Goal: Contribute content: Add original content to the website for others to see

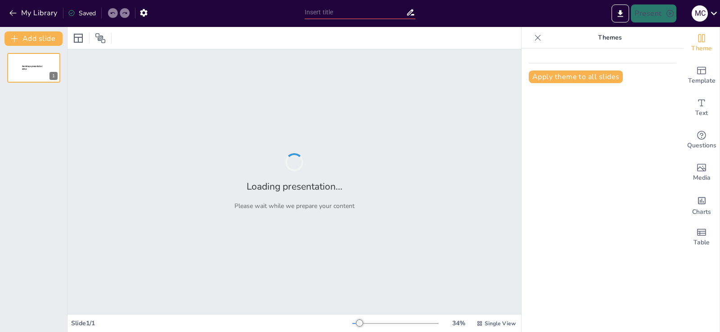
type input "Análisis de las Reformas a las Pensiones en México: Retos y Oportunidades"
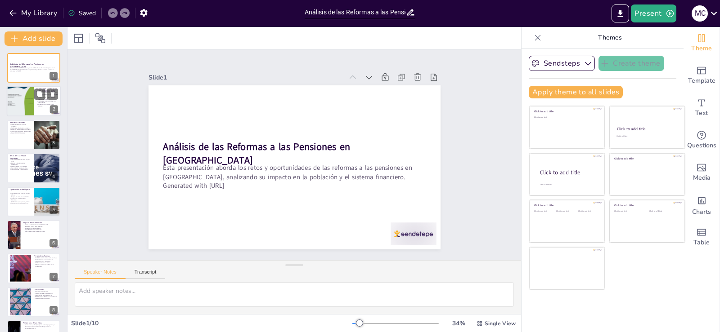
click at [44, 102] on p "Estadísticas sobre pensiones son preocupantes." at bounding box center [47, 101] width 22 height 3
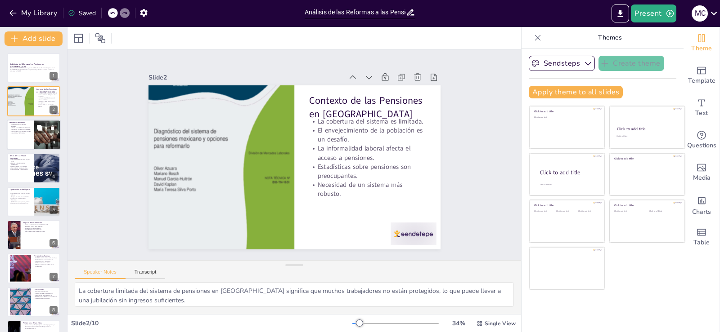
click at [20, 135] on div at bounding box center [34, 135] width 54 height 31
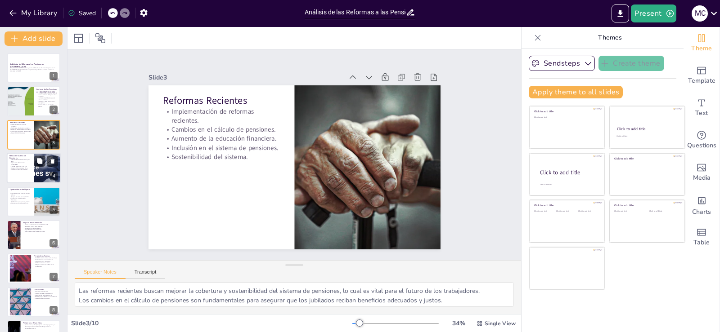
click at [22, 164] on p "Baja tasa de ahorro entre trabajadores." at bounding box center [20, 163] width 22 height 3
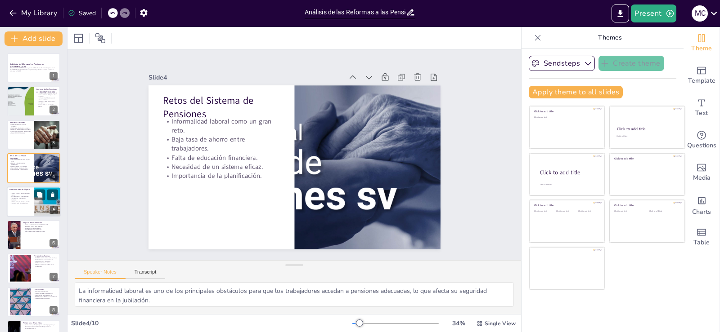
click at [25, 202] on p "Colaboración con el sector privado." at bounding box center [20, 202] width 22 height 2
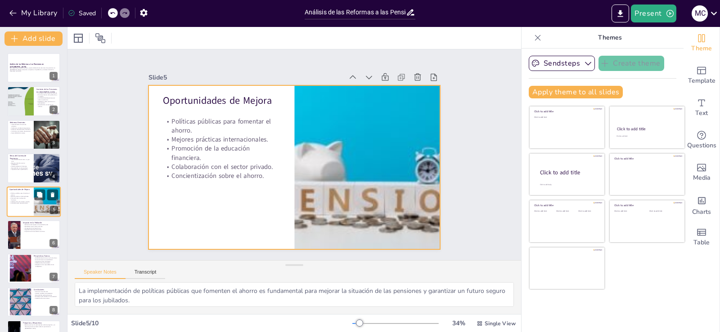
scroll to position [13, 0]
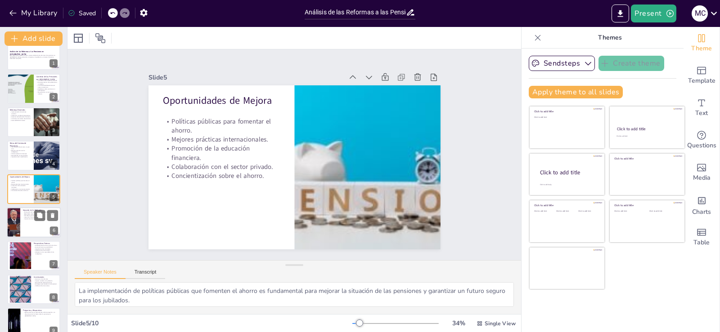
click at [24, 218] on p "Seguridad financiera para todos." at bounding box center [40, 217] width 35 height 2
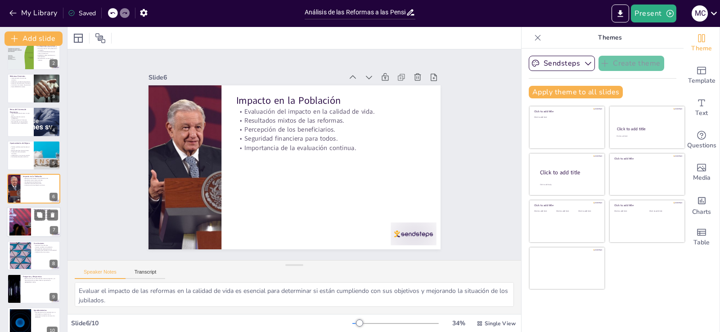
click at [21, 220] on div at bounding box center [20, 222] width 41 height 27
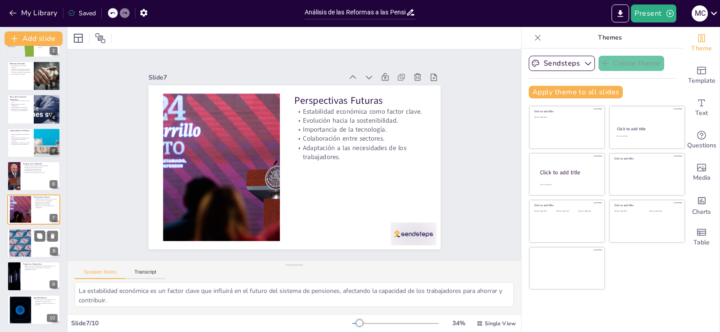
click at [22, 242] on div at bounding box center [20, 242] width 49 height 27
type textarea "Aunque ha habido avances en las reformas, es importante reconocer que aún exist…"
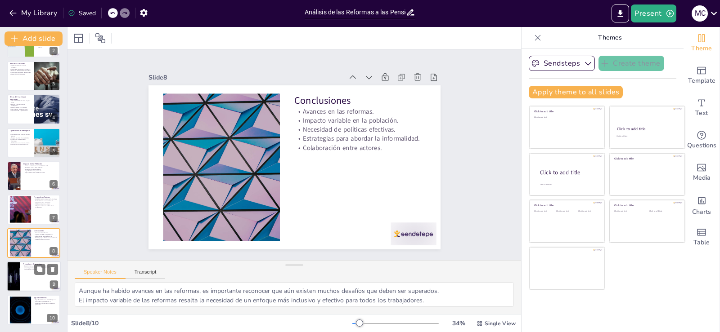
click at [26, 278] on div at bounding box center [34, 276] width 54 height 31
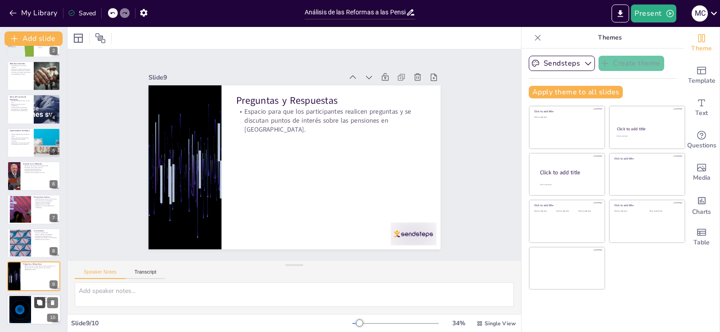
click at [35, 308] on button at bounding box center [39, 303] width 11 height 11
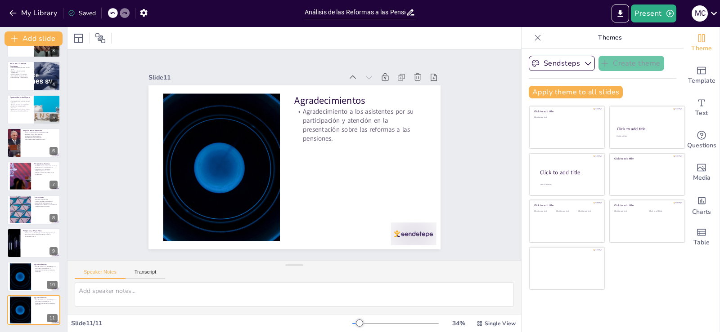
scroll to position [0, 0]
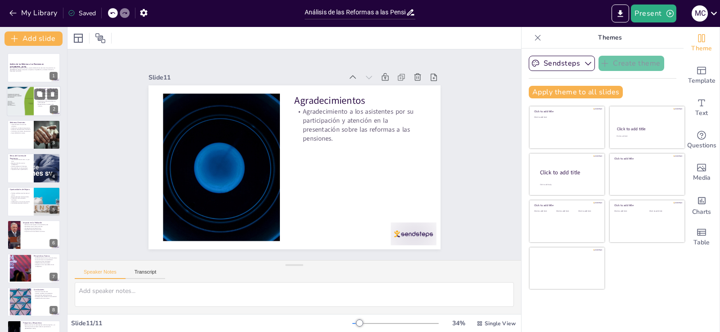
click at [28, 97] on div at bounding box center [20, 101] width 27 height 40
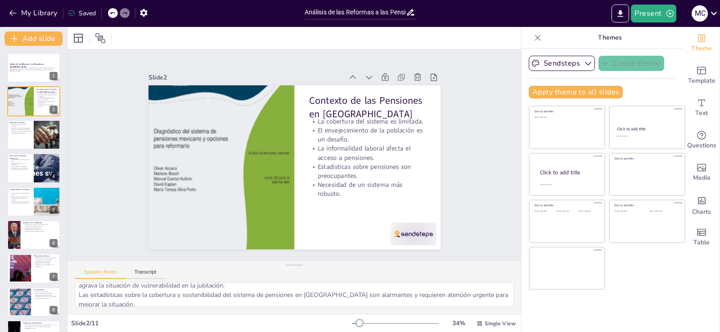
scroll to position [68, 0]
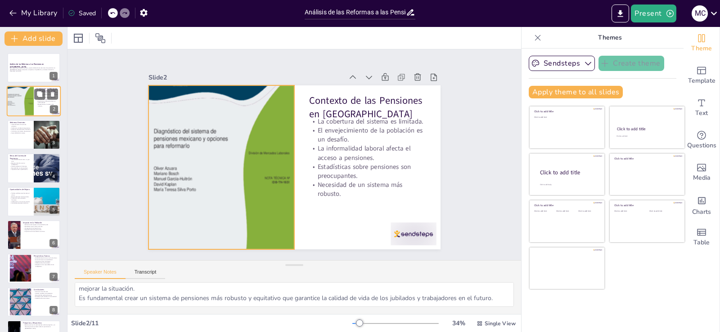
click at [31, 103] on div at bounding box center [20, 101] width 27 height 40
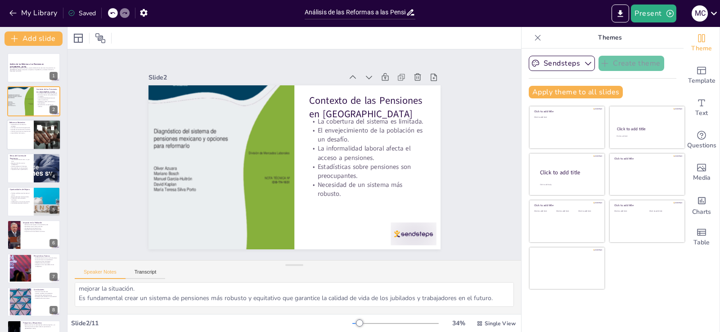
click at [27, 134] on div "Implementación de reformas recientes. Cambios en el cálculo de pensiones. Aumen…" at bounding box center [20, 129] width 22 height 11
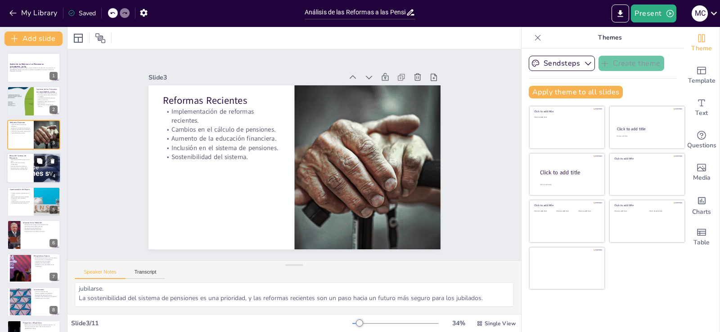
click at [35, 166] on button at bounding box center [39, 161] width 11 height 11
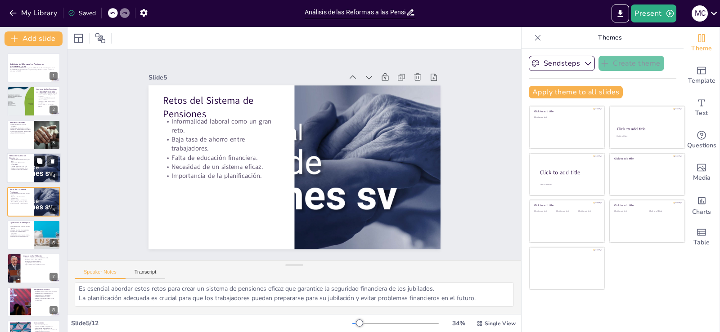
scroll to position [13, 0]
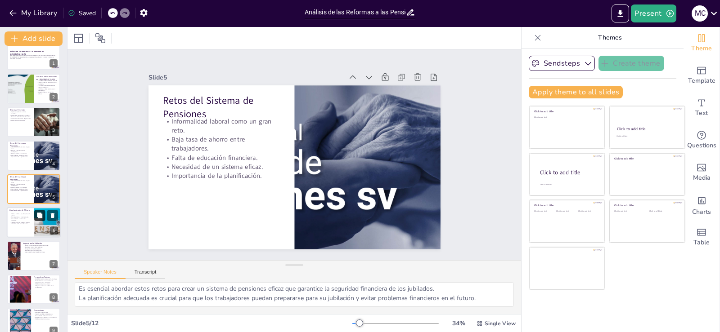
click at [36, 216] on button at bounding box center [39, 215] width 11 height 11
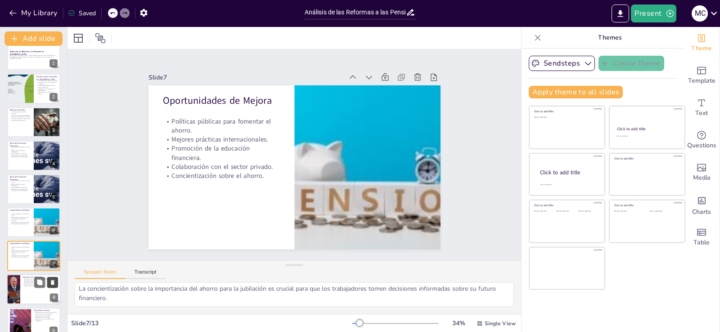
scroll to position [80, 0]
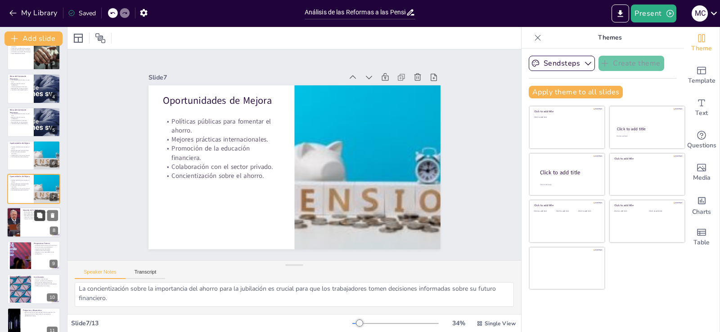
click at [41, 221] on button at bounding box center [39, 215] width 11 height 11
type textarea "Evaluar el impacto de las reformas en la calidad de vida es esencial para deter…"
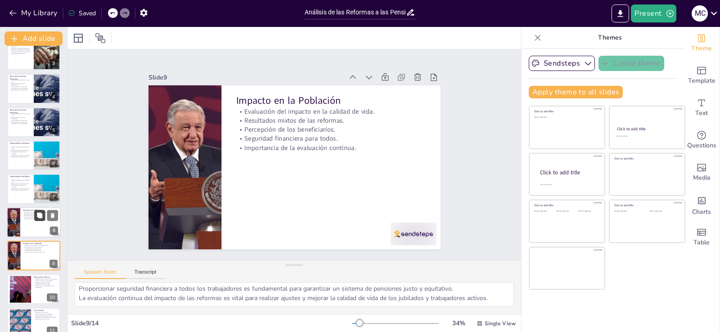
scroll to position [147, 0]
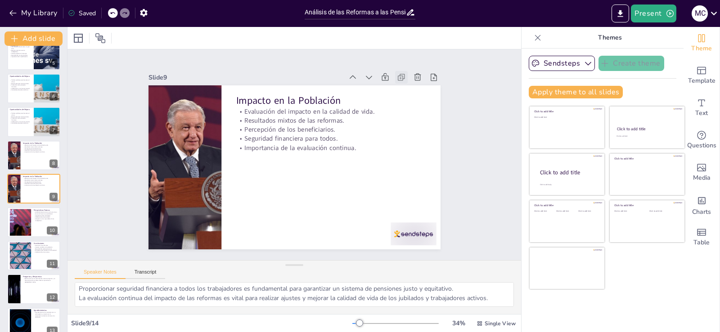
click at [404, 84] on icon at bounding box center [409, 89] width 10 height 10
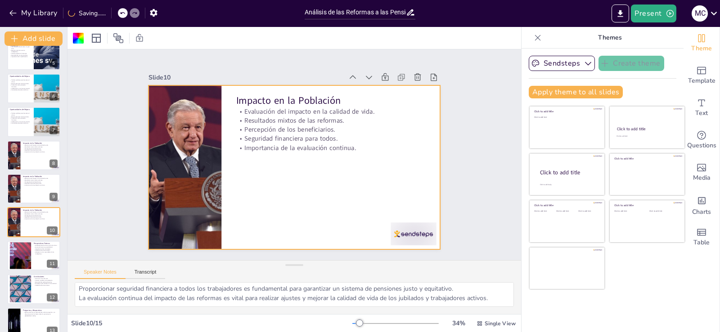
click at [438, 89] on icon at bounding box center [441, 93] width 7 height 8
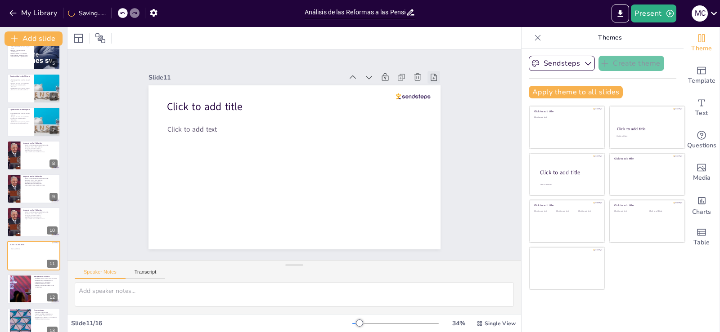
scroll to position [0, 0]
click at [356, 79] on icon at bounding box center [361, 84] width 10 height 10
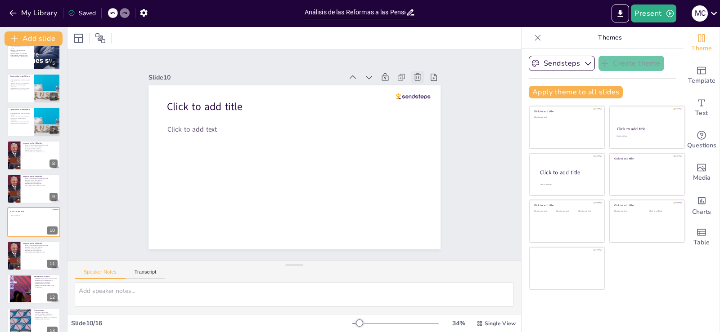
click at [426, 99] on icon at bounding box center [431, 104] width 11 height 11
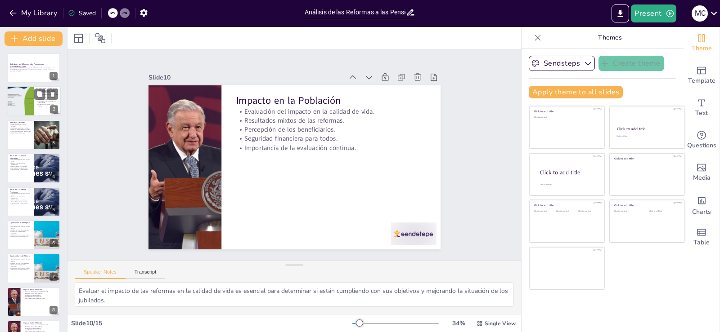
click at [24, 97] on div at bounding box center [20, 101] width 27 height 40
type textarea "La cobertura limitada del sistema de pensiones en México significa que muchos t…"
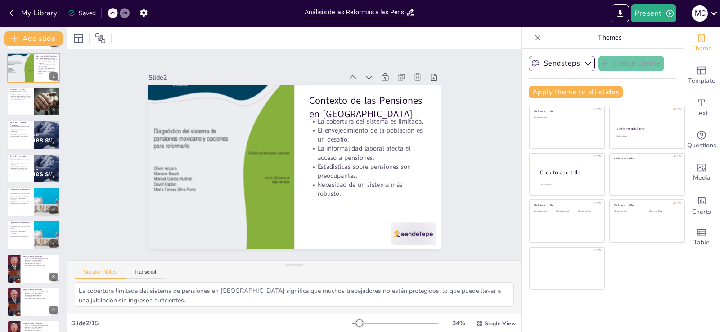
scroll to position [226, 0]
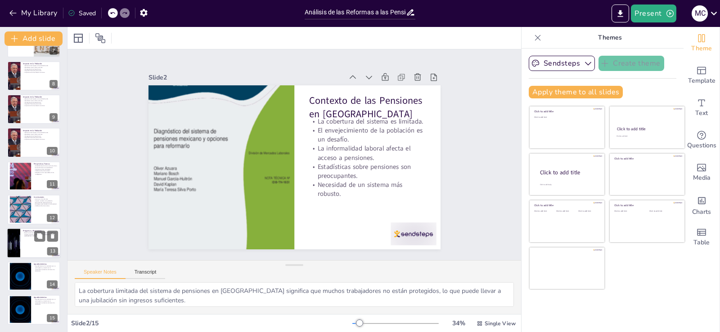
click at [25, 251] on div at bounding box center [34, 243] width 54 height 31
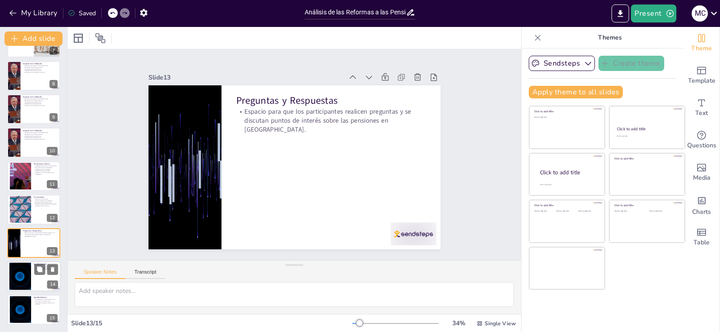
click at [24, 266] on div at bounding box center [20, 276] width 49 height 27
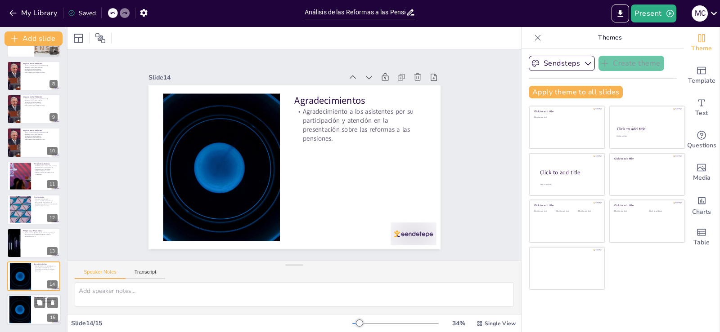
click at [27, 299] on div at bounding box center [20, 309] width 49 height 27
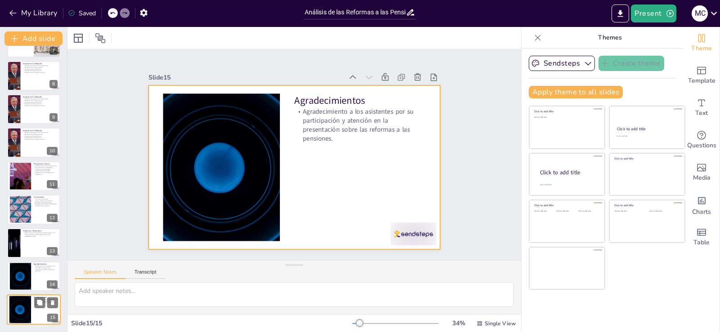
click at [32, 316] on div at bounding box center [34, 310] width 54 height 31
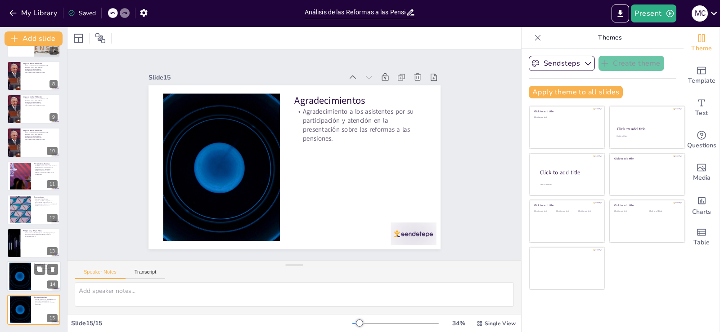
click at [17, 273] on div at bounding box center [20, 276] width 49 height 27
click at [21, 303] on div at bounding box center [20, 309] width 49 height 27
click at [622, 10] on icon "Export to PowerPoint" at bounding box center [620, 13] width 5 height 7
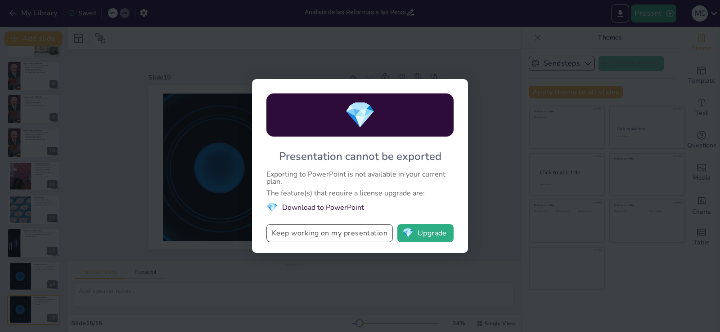
click at [304, 230] on button "Keep working on my presentation" at bounding box center [329, 233] width 126 height 18
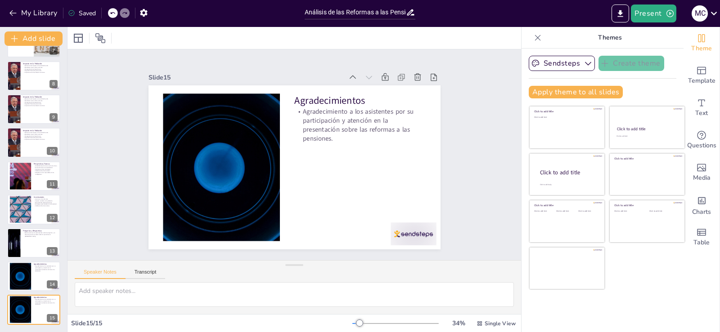
click at [88, 10] on div "Saved" at bounding box center [82, 13] width 28 height 9
click at [84, 13] on div "Saved" at bounding box center [82, 13] width 28 height 9
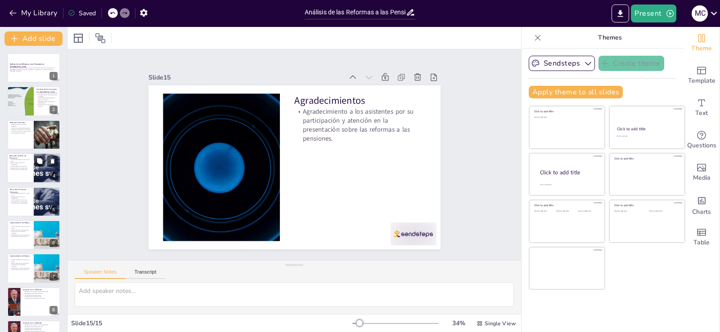
click at [29, 157] on p "Retos del Sistema de Pensiones" at bounding box center [20, 157] width 22 height 5
type textarea "La informalidad laboral es uno de los principales obstáculos para que los traba…"
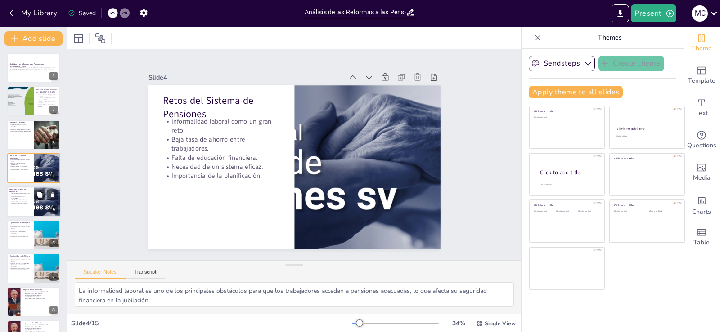
click at [27, 199] on p "Falta de educación financiera." at bounding box center [20, 200] width 22 height 2
click at [36, 66] on button at bounding box center [39, 60] width 11 height 11
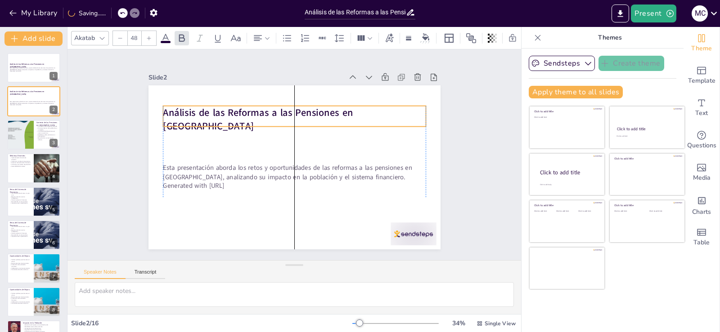
drag, startPoint x: 159, startPoint y: 141, endPoint x: 160, endPoint y: 107, distance: 34.2
click at [163, 107] on strong "Análisis de las Reformas a las Pensiones en México" at bounding box center [258, 119] width 190 height 27
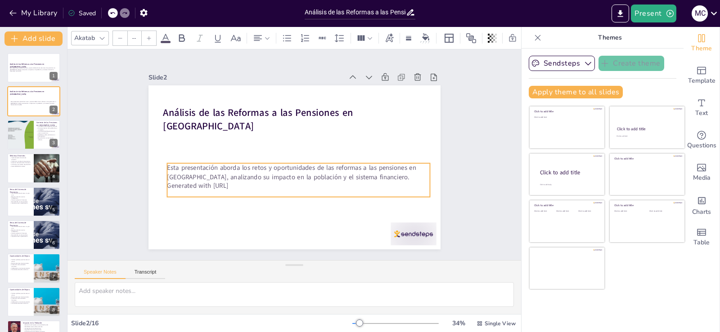
type input "32"
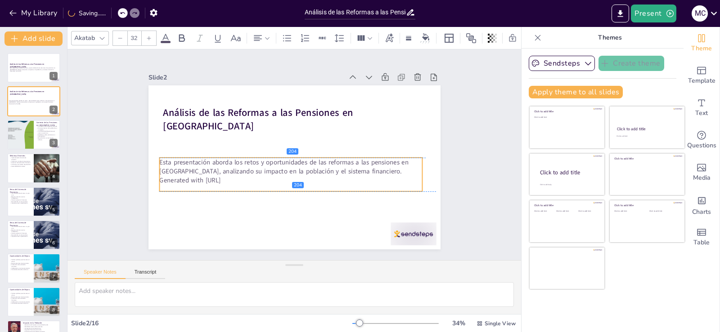
drag, startPoint x: 158, startPoint y: 164, endPoint x: 154, endPoint y: 157, distance: 7.6
click at [159, 157] on p "Esta presentación aborda los retos y oportunidades de las reformas a las pensio…" at bounding box center [286, 165] width 255 height 99
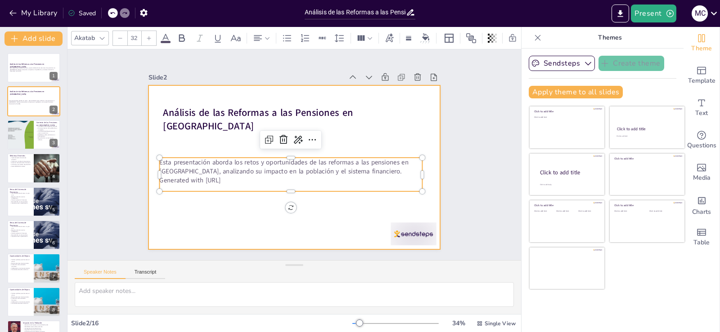
click at [347, 220] on div at bounding box center [294, 167] width 292 height 164
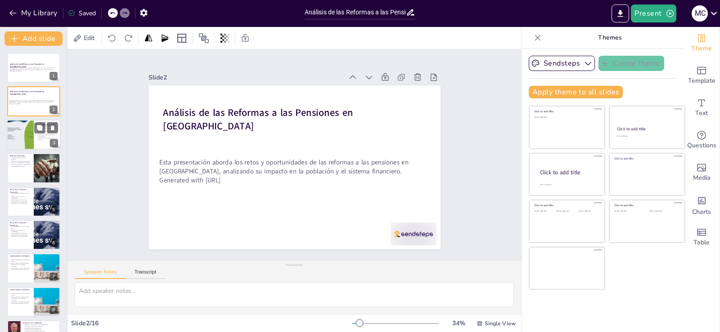
click at [21, 131] on div at bounding box center [20, 135] width 27 height 40
type textarea "La cobertura limitada del sistema de pensiones en México significa que muchos t…"
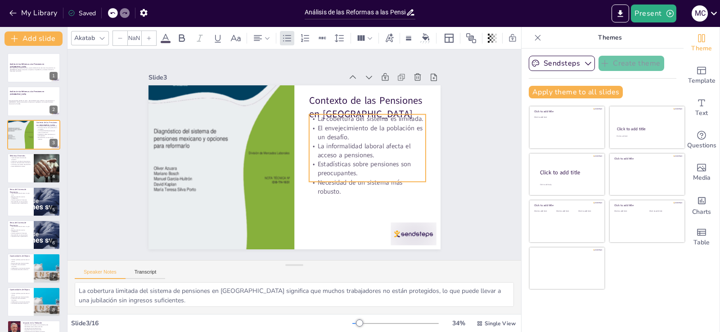
type input "32"
click at [318, 135] on p "El envejecimiento de la población es un desafío." at bounding box center [369, 172] width 110 height 74
drag, startPoint x: 358, startPoint y: 205, endPoint x: 358, endPoint y: 215, distance: 10.8
click at [358, 220] on div at bounding box center [359, 229] width 117 height 19
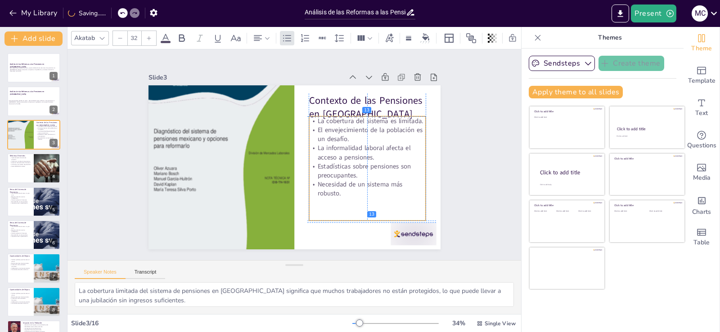
drag, startPoint x: 313, startPoint y: 117, endPoint x: 310, endPoint y: 122, distance: 5.6
click at [312, 118] on p "La cobertura del sistema es limitada." at bounding box center [370, 128] width 117 height 21
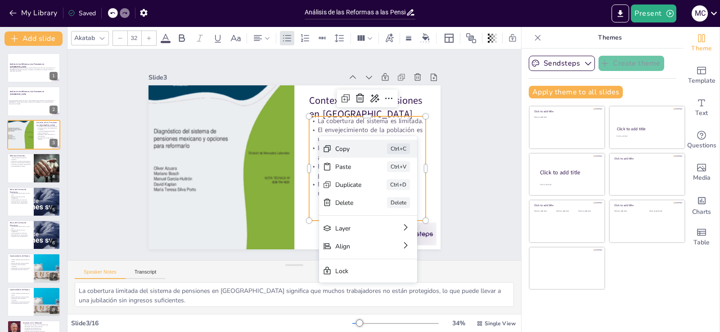
click at [348, 250] on div "Copy Ctrl+C" at bounding box center [342, 295] width 72 height 90
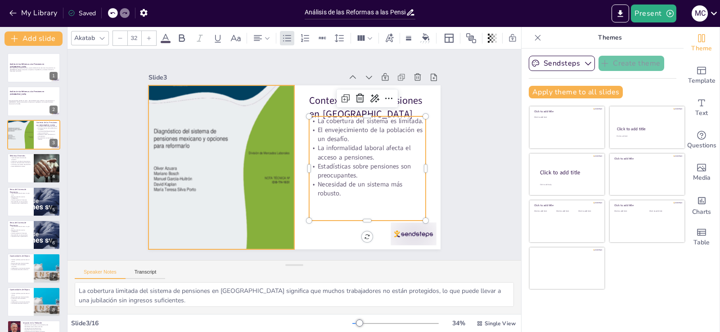
click at [281, 112] on div at bounding box center [223, 137] width 222 height 259
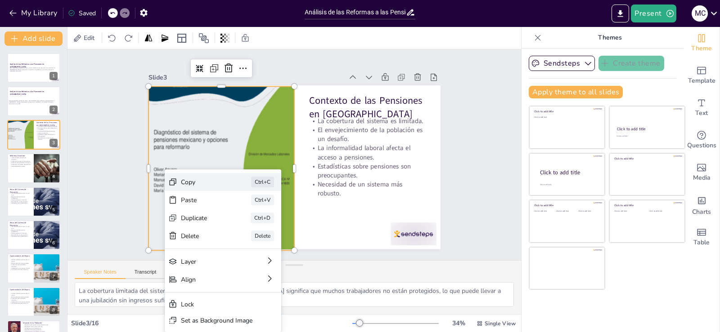
click at [248, 228] on div "Copy" at bounding box center [270, 232] width 45 height 9
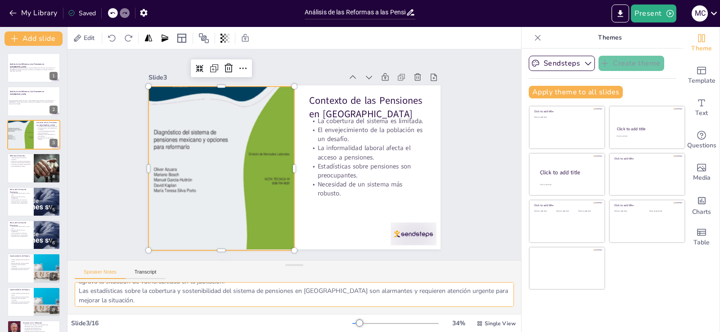
scroll to position [68, 0]
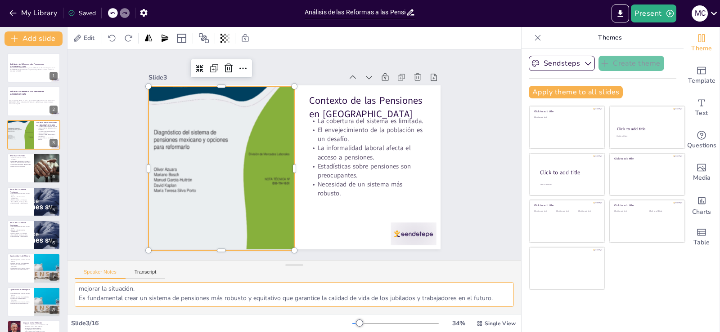
drag, startPoint x: 78, startPoint y: 289, endPoint x: 523, endPoint y: 297, distance: 444.5
click at [523, 297] on div "Document fonts Akatab Recently used Akatab Mulish Popular fonts Lato Montserrat…" at bounding box center [360, 179] width 720 height 305
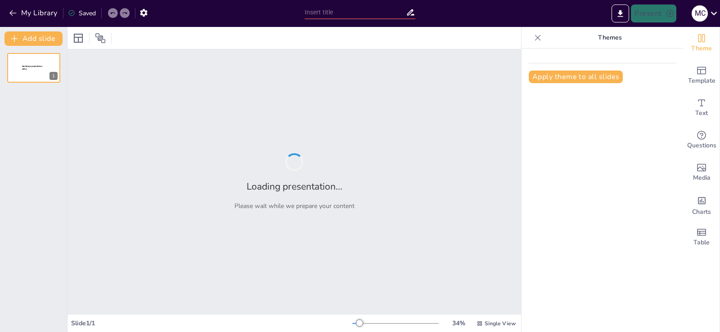
type input "Impacto de las Reformas en el Sistema de Pensiones Mexicano"
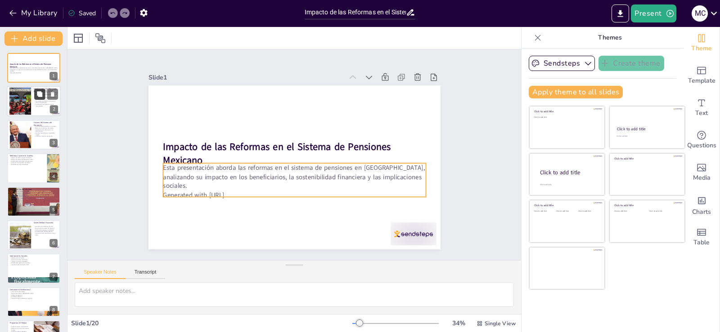
checkbox input "true"
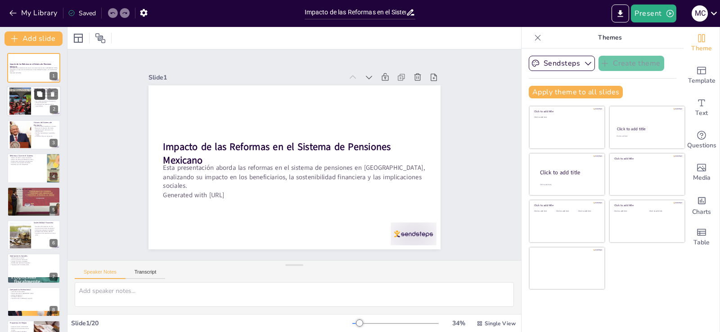
click at [39, 94] on icon at bounding box center [39, 94] width 5 height 5
type textarea "La evolución del sistema de pensiones es crucial para entender su estado actual…"
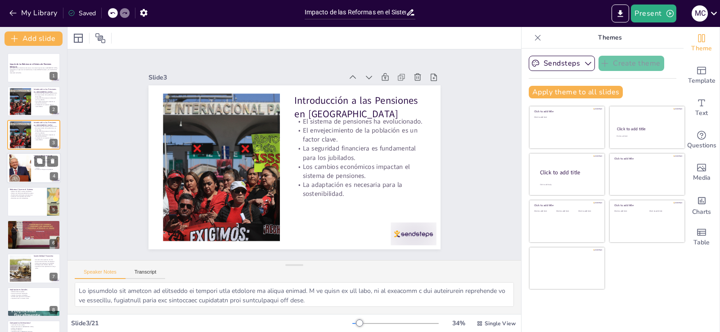
checkbox input "true"
click at [29, 166] on div at bounding box center [20, 168] width 49 height 27
type textarea "La transición de un sistema de pensiones público a uno privado refleja un cambi…"
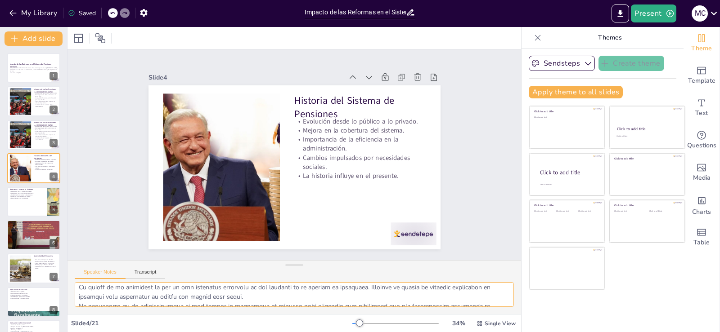
scroll to position [78, 0]
drag, startPoint x: 78, startPoint y: 294, endPoint x: 201, endPoint y: 308, distance: 123.2
click at [201, 308] on div at bounding box center [293, 298] width 453 height 32
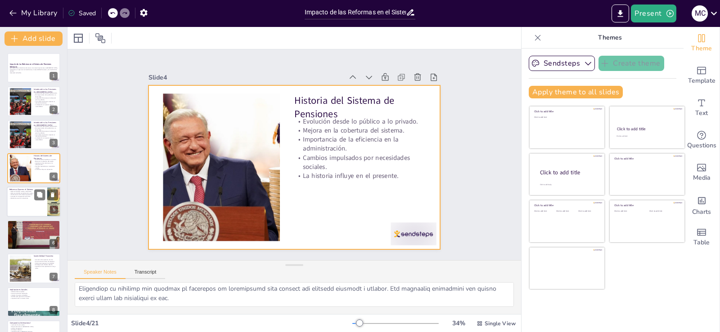
checkbox input "true"
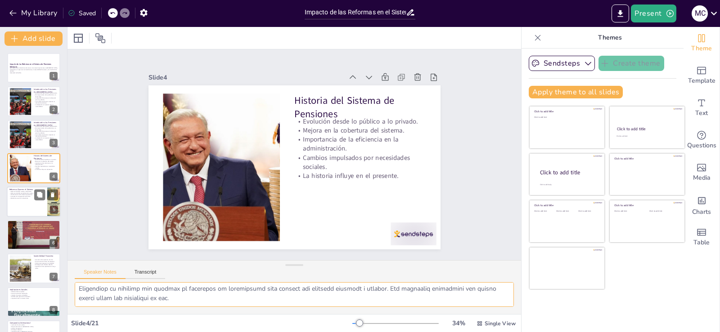
click at [24, 194] on p "Modernización del sistema de pensiones." at bounding box center [26, 195] width 35 height 2
type textarea "La reforma de 1997 fue un cambio radical que introdujo cuentas individuales, pe…"
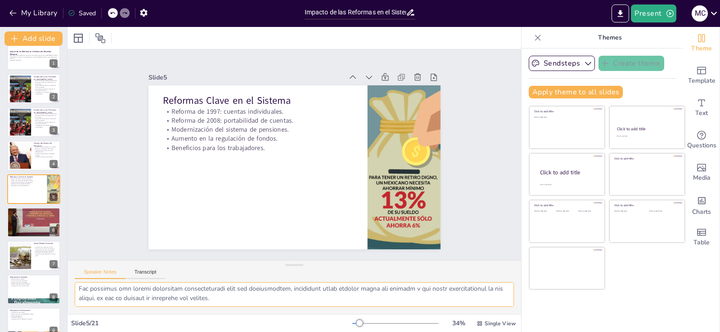
drag, startPoint x: 80, startPoint y: 291, endPoint x: 219, endPoint y: 309, distance: 140.2
click at [219, 309] on div at bounding box center [293, 298] width 453 height 32
click at [117, 291] on textarea at bounding box center [294, 294] width 439 height 25
drag, startPoint x: 78, startPoint y: 291, endPoint x: 271, endPoint y: 321, distance: 195.6
click at [271, 321] on div "Slide 1 Impacto de las Reformas en el Sistema de Pensiones Mexicano Esta presen…" at bounding box center [293, 179] width 453 height 305
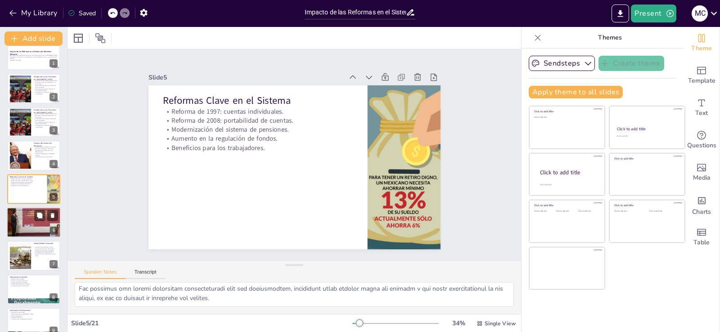
checkbox input "true"
click at [28, 216] on p "Análisis de grupos poblacionales." at bounding box center [33, 216] width 49 height 2
type textarea "Los cambios en la cantidad de pensiones recibidas son una preocupación central …"
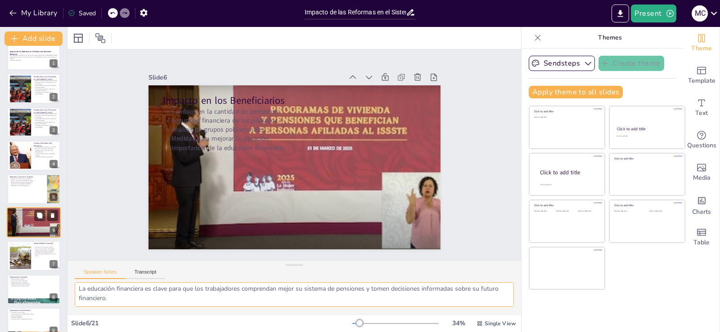
scroll to position [46, 0]
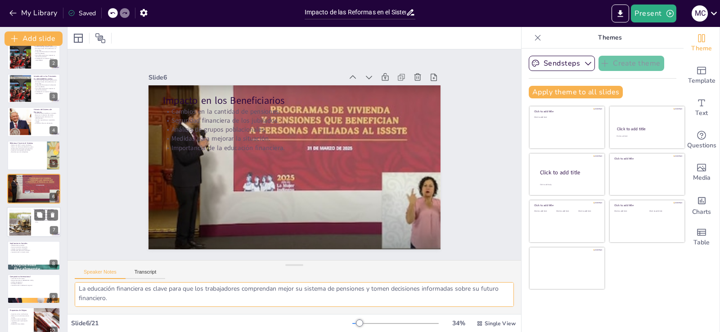
checkbox input "true"
click at [38, 222] on p "Importancia de la planificación a largo plazo." at bounding box center [46, 221] width 24 height 3
type textarea "El aumento de la esperanza de vida es un factor clave que afecta la sostenibili…"
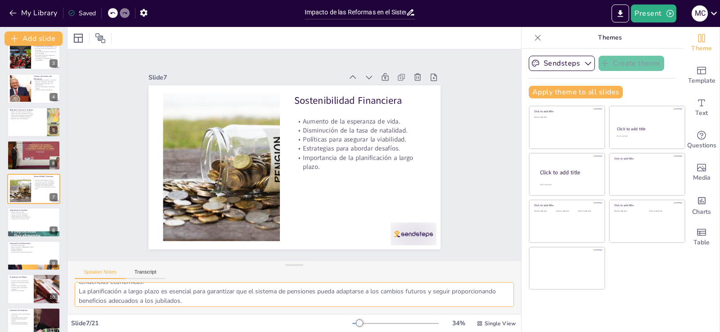
scroll to position [78, 0]
drag, startPoint x: 82, startPoint y: 291, endPoint x: 253, endPoint y: 310, distance: 172.5
click at [253, 310] on div "El aumento de la esperanza de vida es un factor clave que afecta la sostenibili…" at bounding box center [293, 298] width 453 height 32
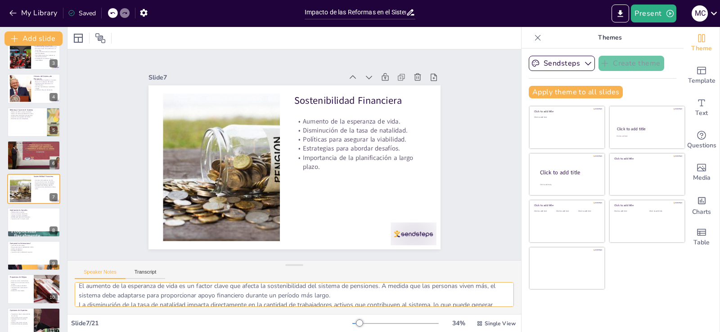
scroll to position [0, 0]
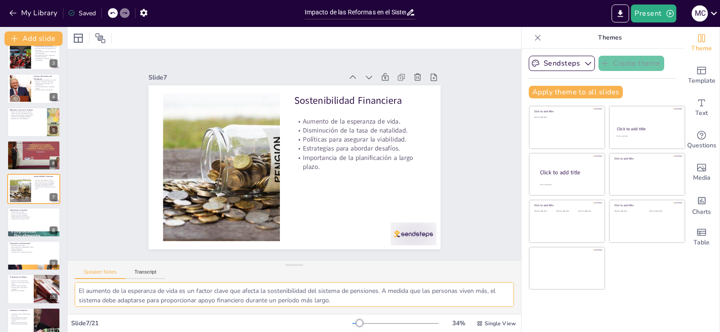
drag, startPoint x: 77, startPoint y: 286, endPoint x: 273, endPoint y: 290, distance: 196.2
click at [273, 290] on textarea "El aumento de la esperanza de vida es un factor clave que afecta la sostenibili…" at bounding box center [294, 294] width 439 height 25
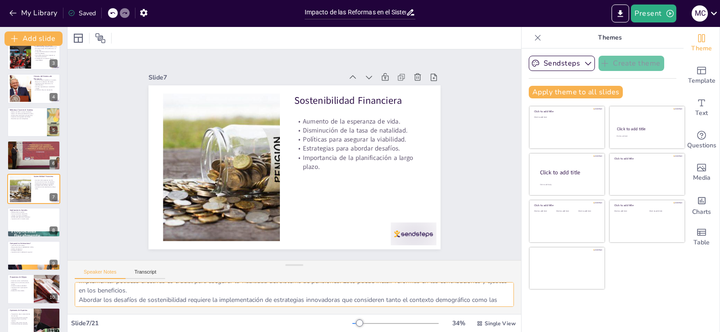
scroll to position [78, 0]
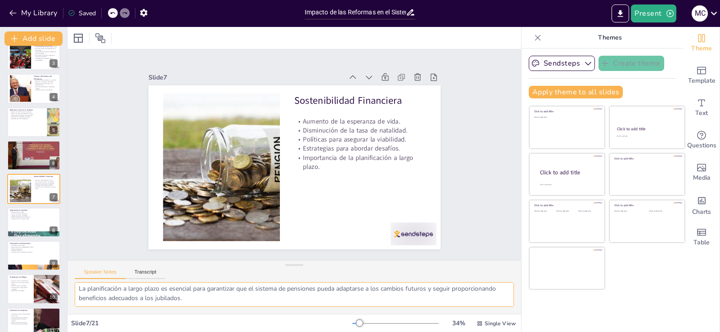
drag, startPoint x: 76, startPoint y: 289, endPoint x: 260, endPoint y: 307, distance: 184.0
click at [260, 307] on div "El aumento de la esperanza de vida es un factor clave que afecta la sostenibili…" at bounding box center [293, 298] width 453 height 32
checkbox input "true"
click at [35, 220] on button at bounding box center [39, 215] width 11 height 11
type textarea "El debate sobre la equidad en el sistema de pensiones es esencial para garantiz…"
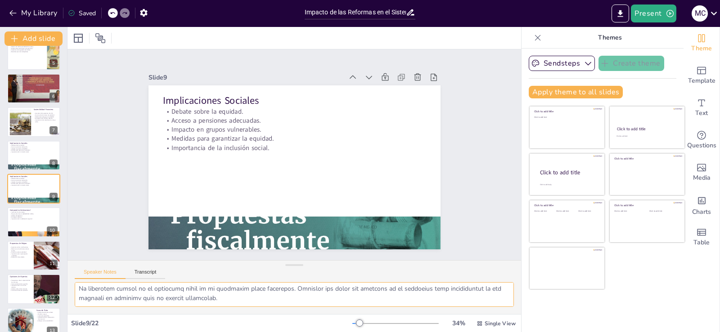
drag, startPoint x: 79, startPoint y: 284, endPoint x: 182, endPoint y: 307, distance: 105.4
click at [182, 307] on textarea at bounding box center [294, 294] width 439 height 25
click at [255, 301] on textarea at bounding box center [294, 294] width 439 height 25
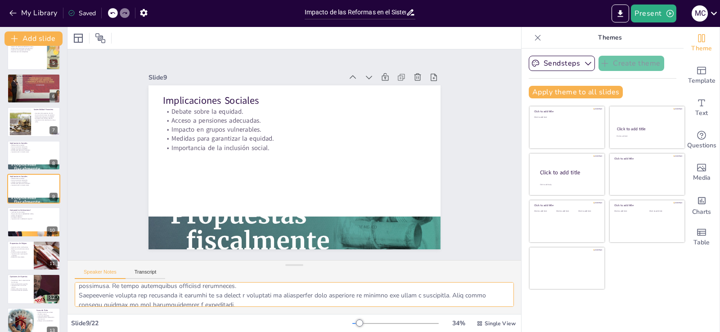
scroll to position [0, 0]
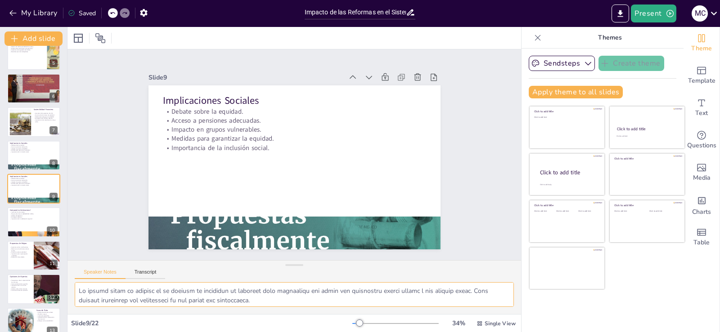
drag, startPoint x: 79, startPoint y: 288, endPoint x: 204, endPoint y: 274, distance: 125.4
click at [204, 274] on div "Speaker Notes Transcript" at bounding box center [293, 287] width 453 height 54
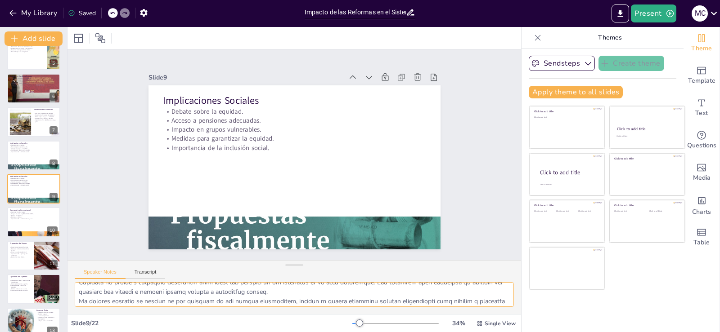
scroll to position [78, 0]
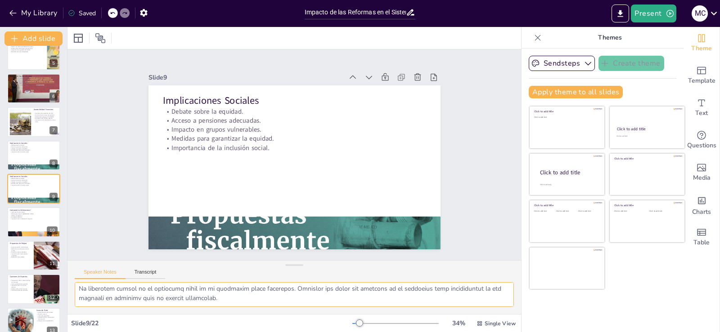
drag, startPoint x: 77, startPoint y: 290, endPoint x: 327, endPoint y: 312, distance: 251.0
click at [327, 312] on div at bounding box center [293, 298] width 453 height 32
checkbox input "true"
click at [24, 215] on p "Análisis comparativo." at bounding box center [33, 216] width 49 height 2
type textarea "Las lecciones aprendidas de otros países son fundamentales para mejorar el sist…"
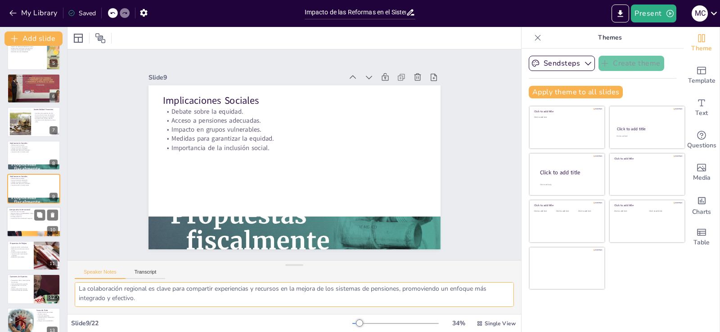
scroll to position [180, 0]
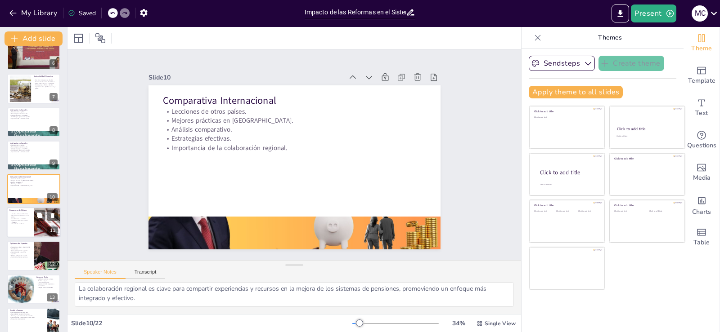
checkbox input "true"
click at [21, 217] on p "Reformas en la administración de fondos." at bounding box center [20, 216] width 22 height 3
type textarea "Aumentar las contribuciones de los trabajadores es una propuesta que puede mejo…"
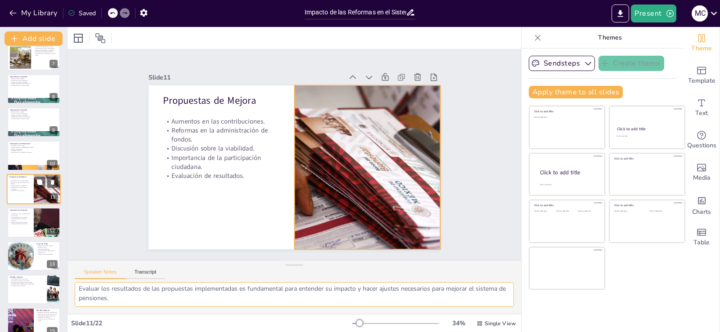
click at [40, 176] on div at bounding box center [47, 189] width 54 height 31
checkbox input "true"
click at [28, 144] on p "Comparativa Internacional" at bounding box center [33, 143] width 49 height 3
type textarea "Las lecciones aprendidas de otros países son fundamentales para mejorar el sist…"
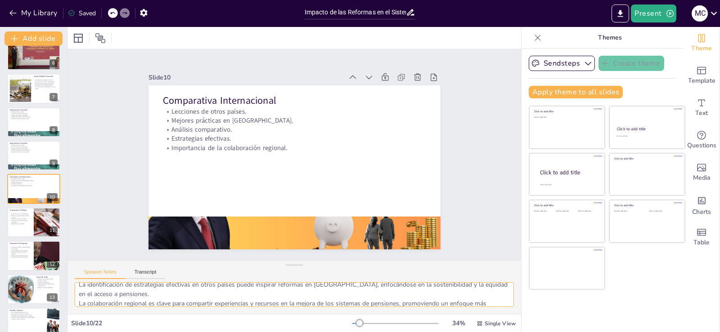
scroll to position [78, 0]
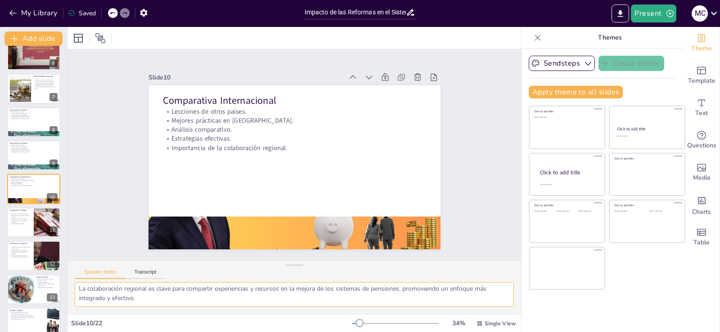
drag, startPoint x: 79, startPoint y: 291, endPoint x: 212, endPoint y: 309, distance: 133.9
click at [212, 309] on div "Las lecciones aprendidas de otros países son fundamentales para mejorar el sist…" at bounding box center [293, 298] width 453 height 32
checkbox input "true"
click at [22, 215] on p "Reformas en la administración de fondos." at bounding box center [20, 216] width 22 height 3
type textarea "Aumentar las contribuciones de los trabajadores es una propuesta que puede mejo…"
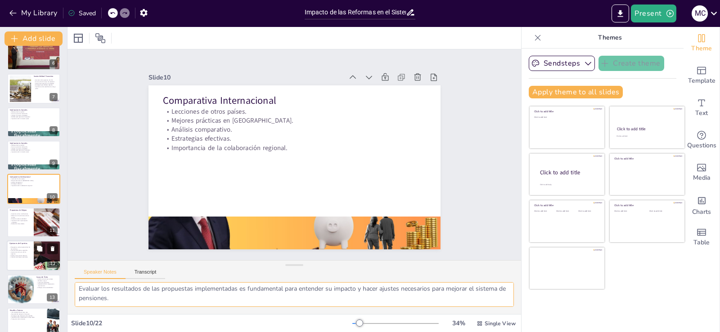
scroll to position [213, 0]
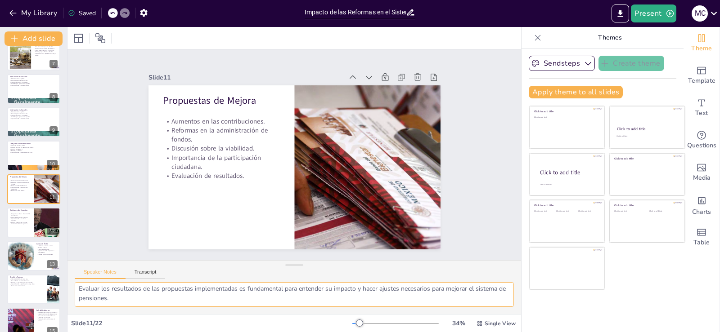
click at [99, 287] on textarea "Aumentar las contribuciones de los trabajadores es una propuesta que puede mejo…" at bounding box center [294, 294] width 439 height 25
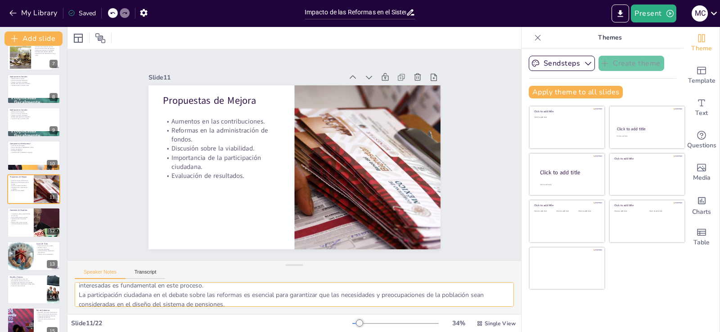
scroll to position [78, 0]
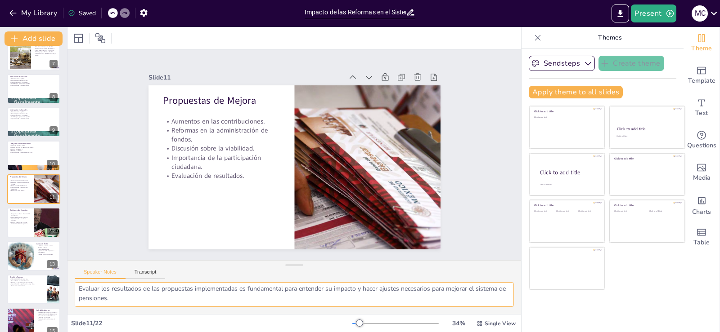
drag, startPoint x: 79, startPoint y: 289, endPoint x: 272, endPoint y: 314, distance: 194.6
click at [272, 314] on div "Aumentar las contribuciones de los trabajadores es una propuesta que puede mejo…" at bounding box center [293, 298] width 453 height 32
checkbox input "true"
click at [28, 229] on div at bounding box center [34, 222] width 54 height 31
type textarea "Las perspectivas de expertos sobre la efectividad de las reformas son cruciales…"
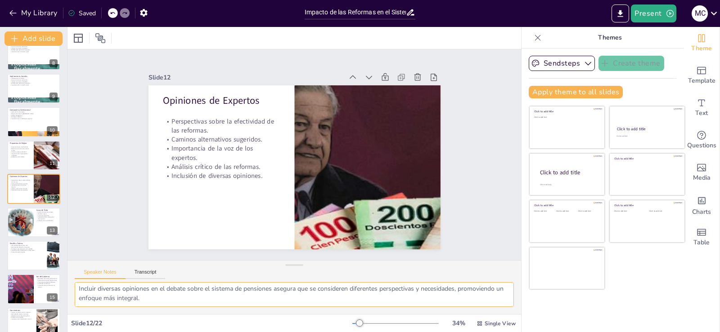
drag, startPoint x: 78, startPoint y: 290, endPoint x: 254, endPoint y: 314, distance: 177.6
click at [254, 314] on div "Las perspectivas de expertos sobre la efectividad de las reformas son cruciales…" at bounding box center [293, 298] width 453 height 32
checkbox input "true"
click at [18, 223] on div at bounding box center [20, 223] width 30 height 30
type textarea "El análisis de reformas exitosas en otros países proporciona un marco de refere…"
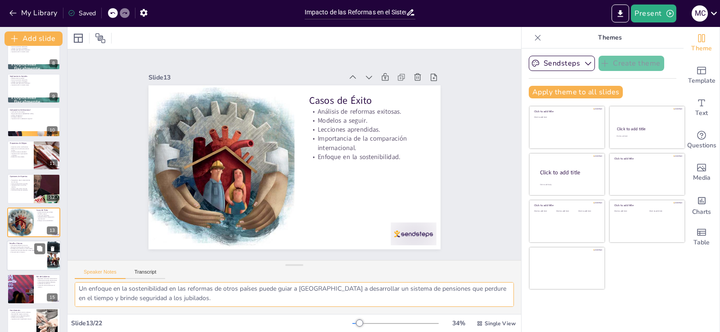
scroll to position [280, 0]
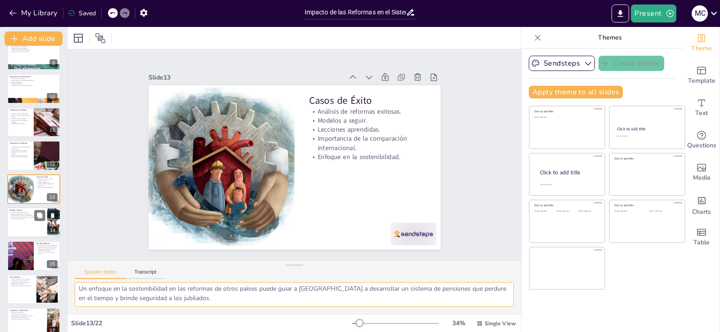
checkbox input "true"
click at [18, 217] on p "Importancia de la planificación a largo plazo." at bounding box center [27, 218] width 35 height 2
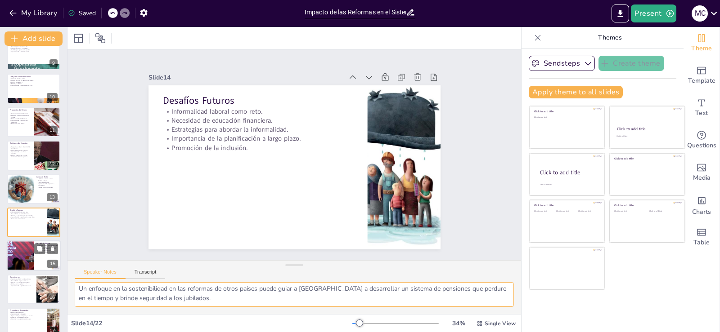
type textarea "La informalidad laboral es uno de los principales desafíos que enfrenta el sist…"
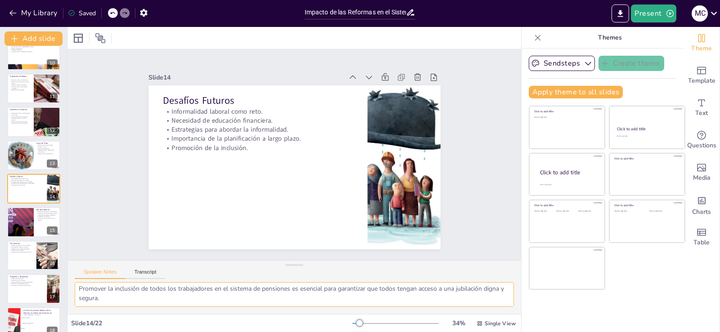
click at [96, 287] on textarea "La informalidad laboral es uno de los principales desafíos que enfrenta el sist…" at bounding box center [294, 294] width 439 height 25
drag, startPoint x: 76, startPoint y: 290, endPoint x: 229, endPoint y: 313, distance: 155.1
click at [229, 313] on div "La informalidad laboral es uno de los principales desafíos que enfrenta el sist…" at bounding box center [293, 298] width 453 height 32
checkbox input "true"
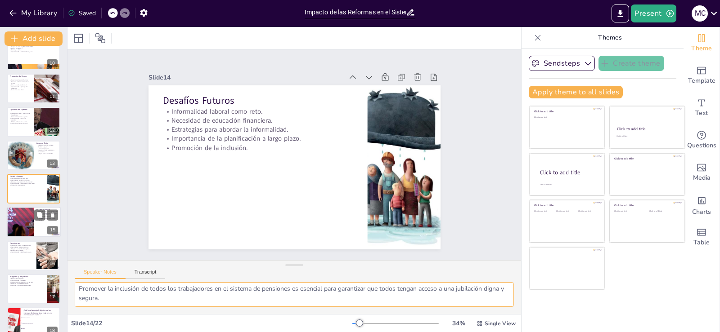
click at [37, 223] on div at bounding box center [34, 222] width 54 height 31
type textarea "La regulación del sistema de pensiones es responsabilidad del gobierno, quien d…"
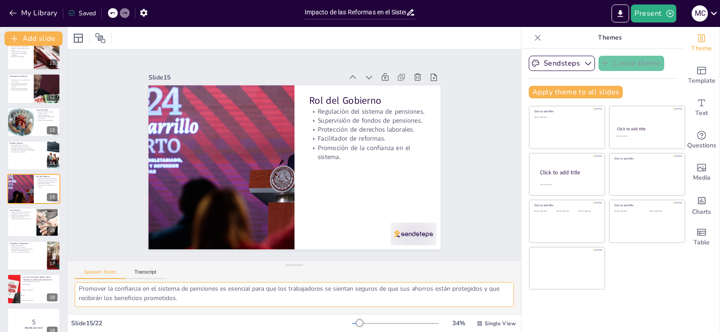
click at [116, 292] on textarea "La regulación del sistema de pensiones es responsabilidad del gobierno, quien d…" at bounding box center [294, 294] width 439 height 25
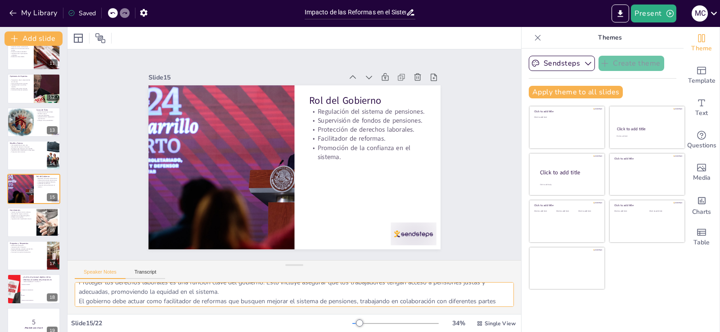
scroll to position [78, 0]
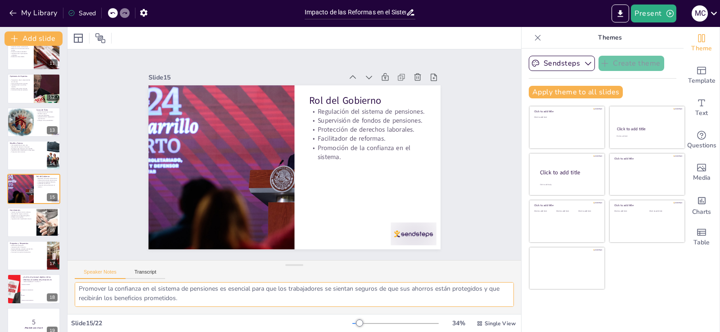
drag, startPoint x: 77, startPoint y: 291, endPoint x: 234, endPoint y: 322, distance: 159.9
click at [234, 322] on div "Slide 1 Impacto de las Reformas en el Sistema de Pensiones Mexicano Esta presen…" at bounding box center [293, 179] width 453 height 305
checkbox input "true"
click at [18, 220] on div "Impacto significativo de las reformas. Necesidad de mejoras continuas. Adaptaci…" at bounding box center [21, 216] width 24 height 10
type textarea "El impacto significativo de las reformas en el sistema de pensiones es evidente…"
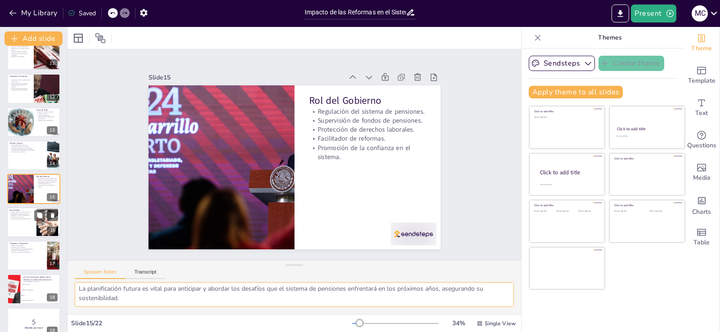
scroll to position [381, 0]
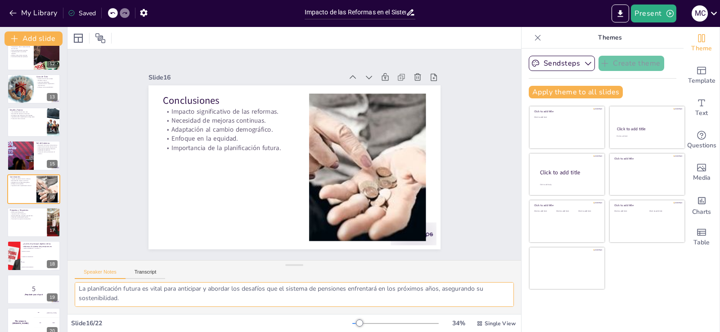
click at [127, 288] on textarea "El impacto significativo de las reformas en el sistema de pensiones es evidente…" at bounding box center [294, 294] width 439 height 25
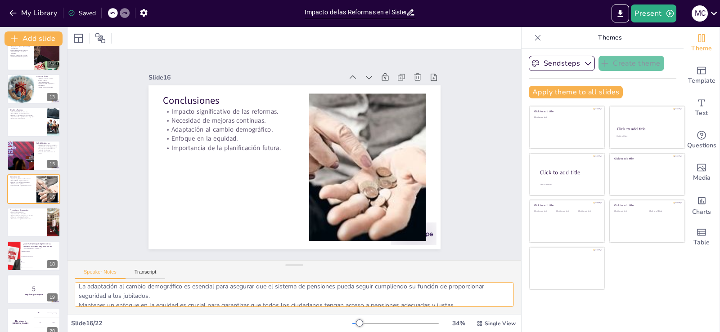
scroll to position [78, 0]
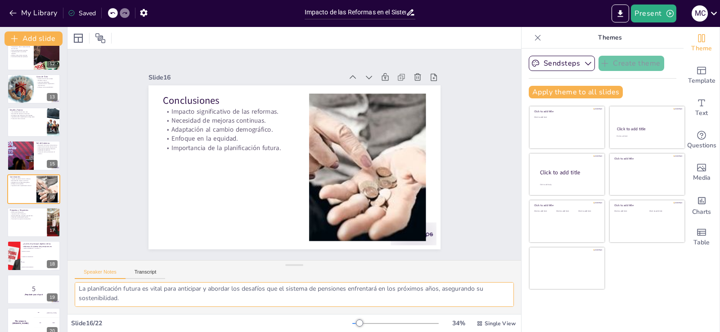
drag, startPoint x: 80, startPoint y: 289, endPoint x: 242, endPoint y: 317, distance: 164.3
click at [242, 317] on div "Slide 1 Impacto de las Reformas en el Sistema de Pensiones Mexicano Esta presen…" at bounding box center [293, 179] width 453 height 305
checkbox input "true"
click at [15, 217] on p "Fomentar la participación activa." at bounding box center [26, 217] width 35 height 2
type textarea "Este espacio para preguntas es fundamental para fomentar la interacción entre l…"
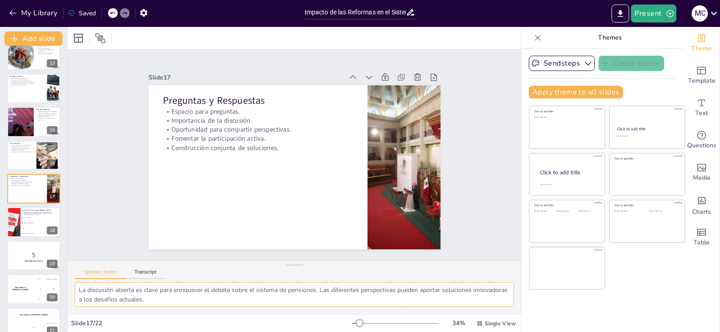
scroll to position [0, 0]
checkbox input "true"
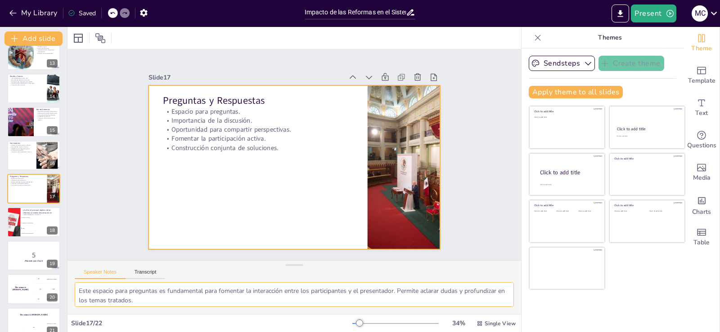
checkbox input "true"
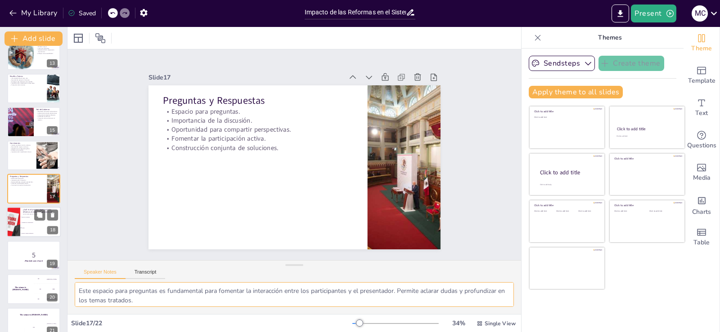
checkbox input "true"
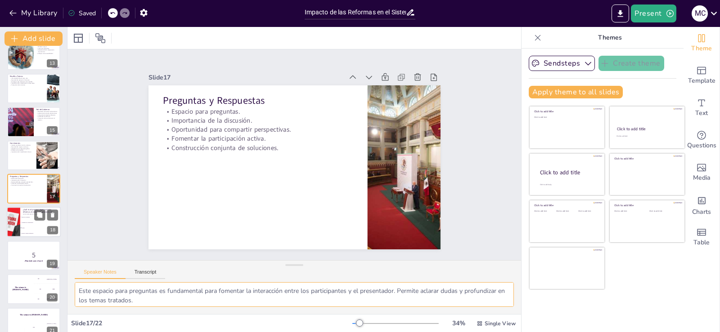
checkbox input "true"
click at [26, 220] on li "Mejorar la cobertura" at bounding box center [40, 217] width 40 height 5
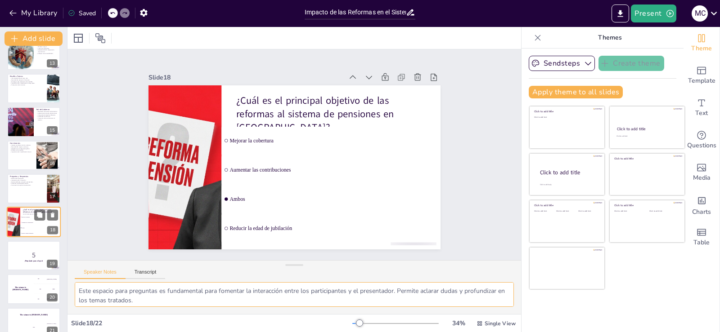
type textarea "La respuesta correcta es "Ambos". Las reformas al sistema de pensiones buscan t…"
checkbox input "true"
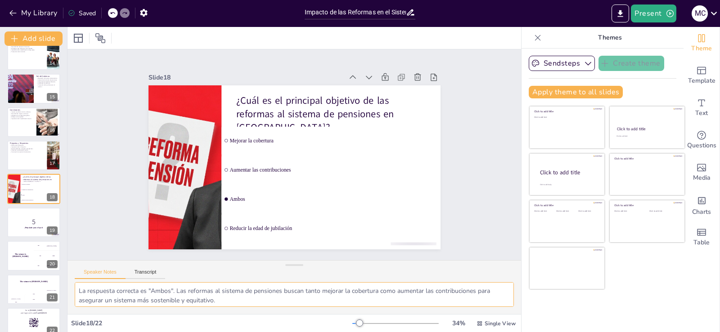
checkbox input "true"
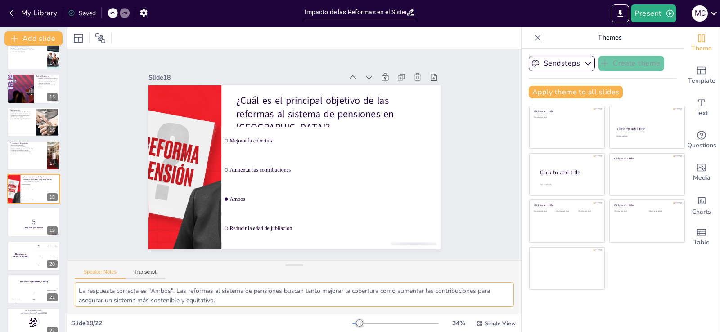
checkbox input "true"
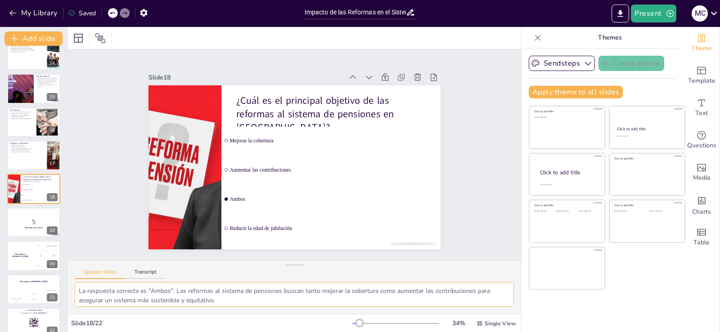
checkbox input "true"
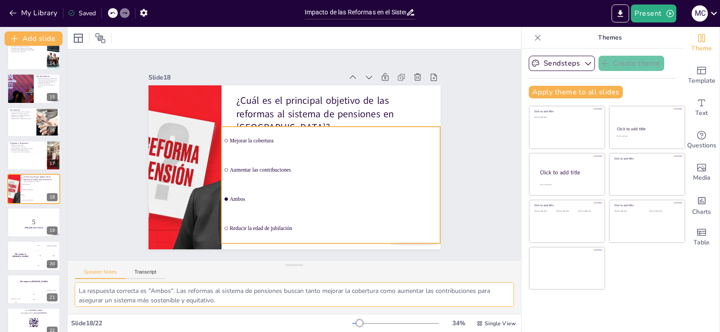
checkbox input "true"
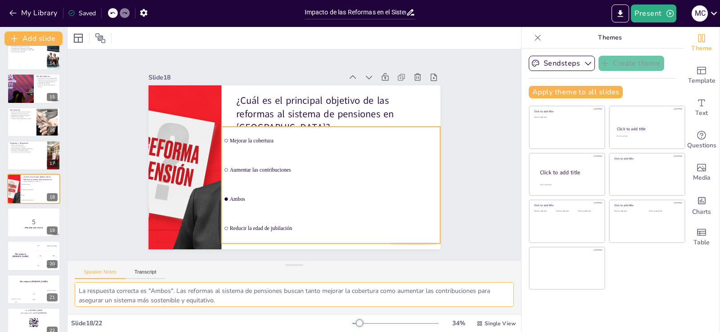
checkbox input "true"
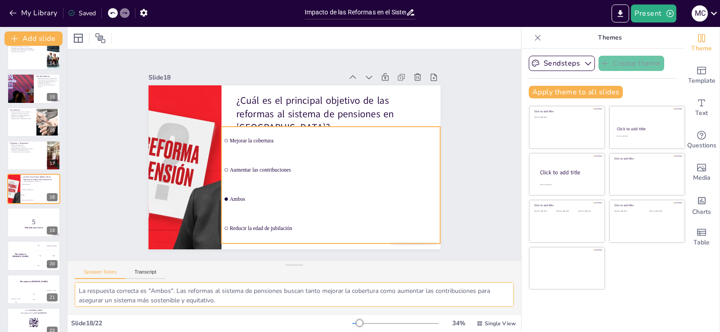
checkbox input "true"
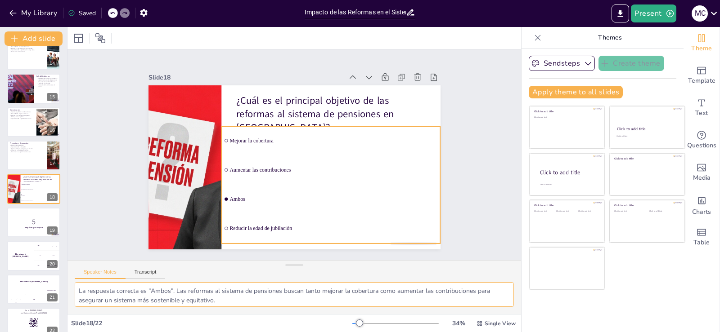
checkbox input "true"
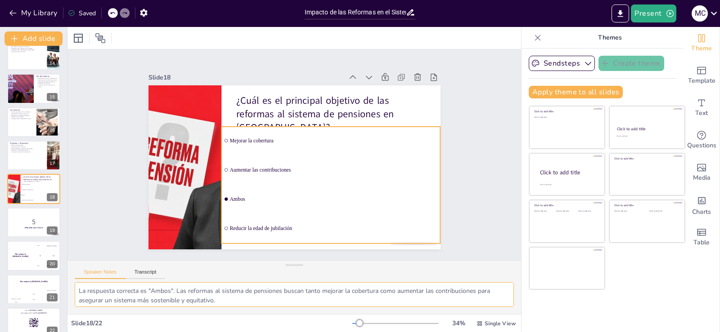
checkbox input "true"
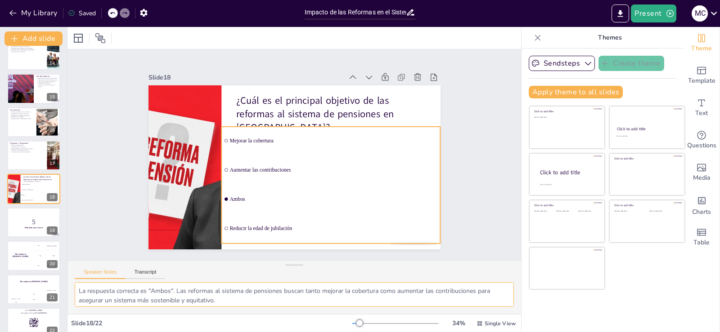
checkbox input "true"
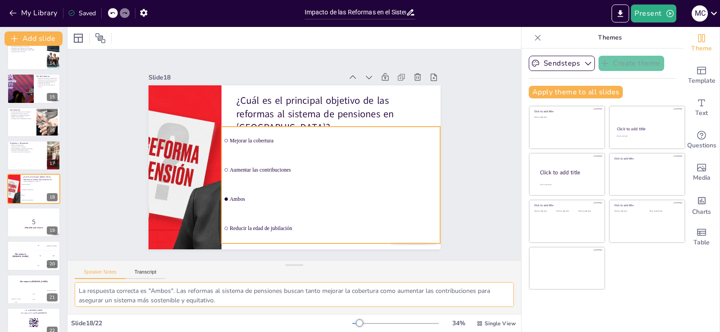
checkbox input "true"
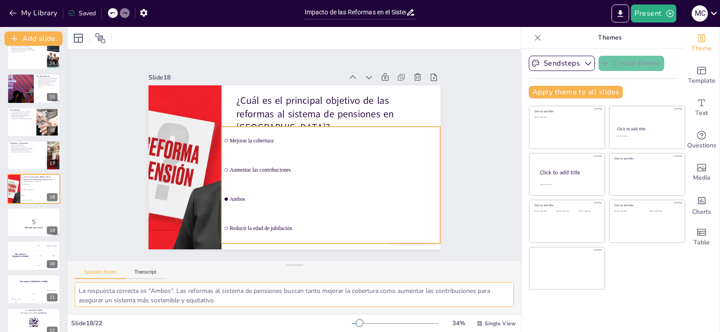
checkbox input "true"
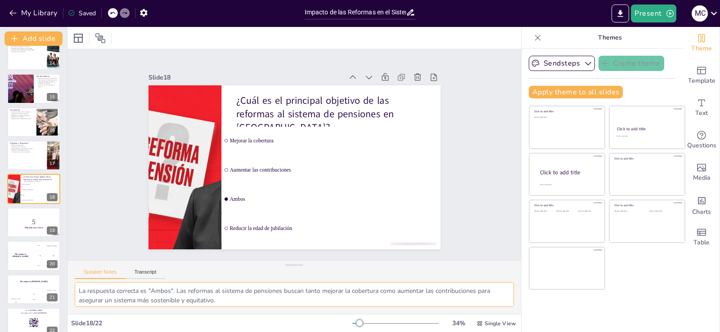
checkbox input "true"
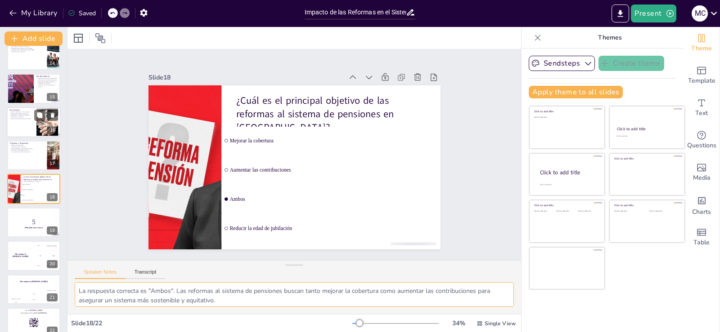
checkbox input "true"
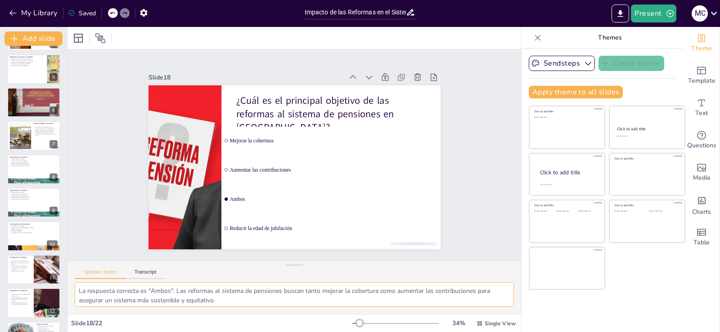
scroll to position [0, 0]
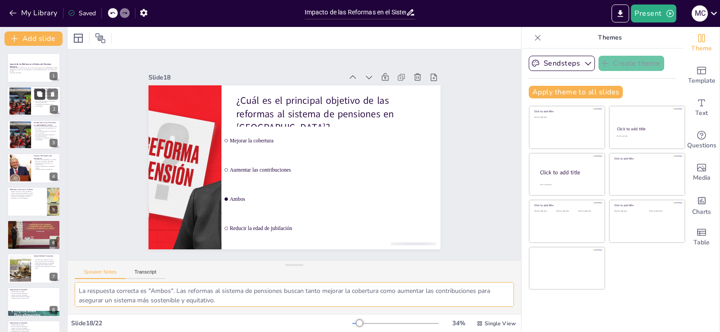
checkbox input "true"
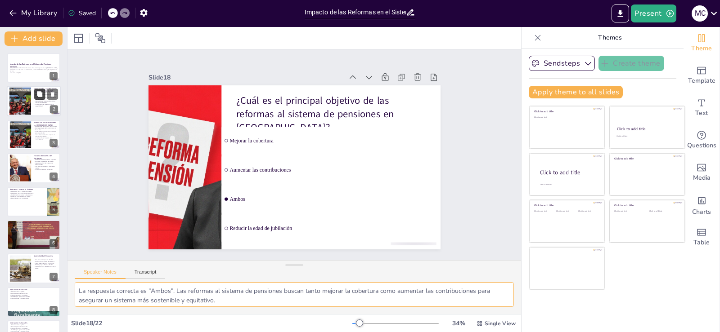
checkbox input "true"
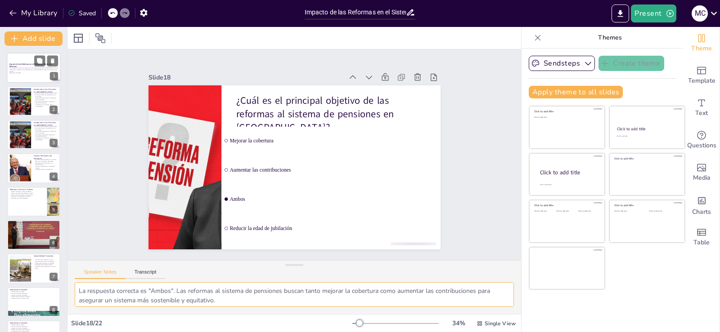
checkbox input "true"
click at [34, 68] on p "Esta presentación aborda las reformas en el sistema de pensiones en México, ana…" at bounding box center [33, 69] width 49 height 5
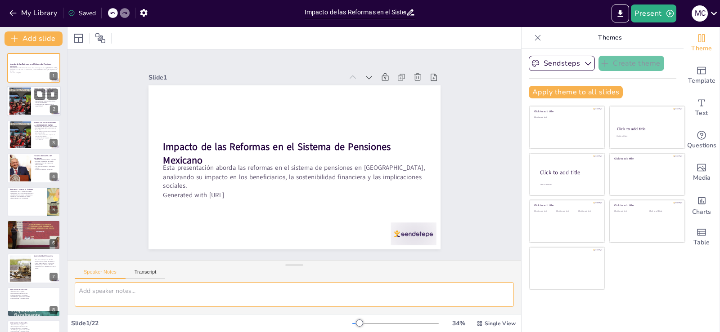
checkbox input "true"
click at [36, 105] on p "La adaptación es necesaria para la sostenibilidad." at bounding box center [46, 105] width 24 height 3
type textarea "La evolución del sistema de pensiones es crucial para entender su estado actual…"
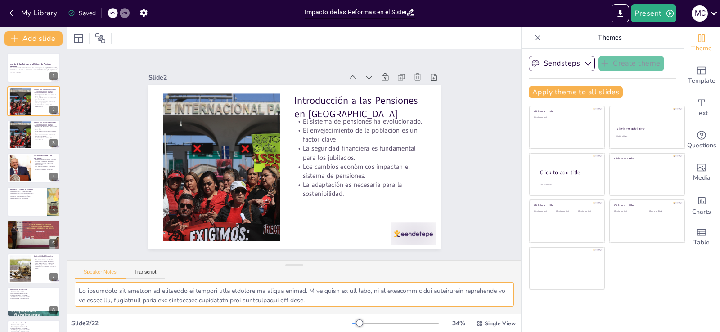
click at [85, 295] on textarea at bounding box center [294, 294] width 439 height 25
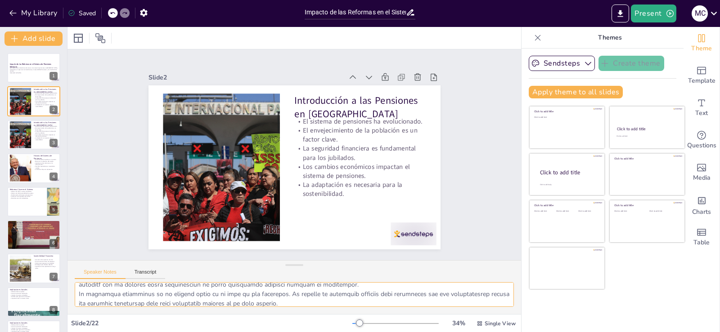
scroll to position [78, 0]
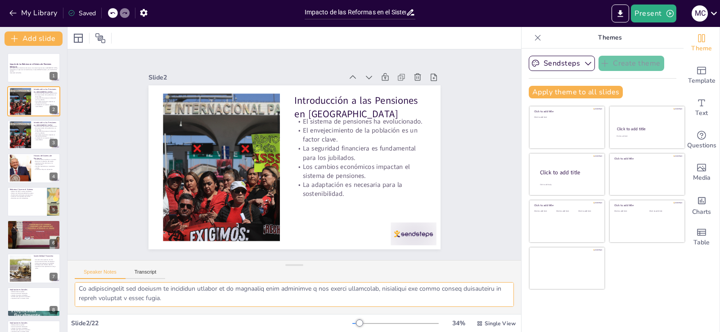
drag, startPoint x: 78, startPoint y: 288, endPoint x: 252, endPoint y: 318, distance: 177.0
click at [252, 318] on div "Slide 1 Impacto de las Reformas en el Sistema de Pensiones Mexicano Esta presen…" at bounding box center [293, 179] width 453 height 305
click at [34, 134] on p "Los cambios económicos impactan el sistema de pensiones." at bounding box center [46, 135] width 24 height 3
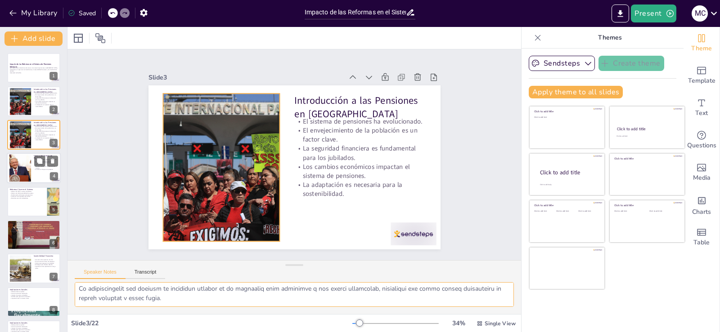
checkbox input "true"
click at [20, 160] on div at bounding box center [20, 168] width 49 height 27
type textarea "La transición de un sistema de pensiones público a uno privado refleja un cambi…"
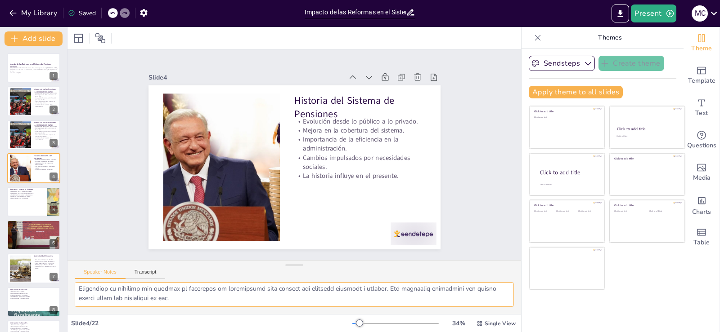
click at [103, 293] on textarea at bounding box center [294, 294] width 439 height 25
drag, startPoint x: 78, startPoint y: 294, endPoint x: 345, endPoint y: 316, distance: 268.1
click at [345, 316] on div "Slide 1 Impacto de las Reformas en el Sistema de Pensiones Mexicano Esta presen…" at bounding box center [293, 179] width 453 height 305
checkbox input "true"
click at [15, 68] on p "Esta presentación aborda las reformas en el sistema de pensiones en México, ana…" at bounding box center [33, 69] width 49 height 5
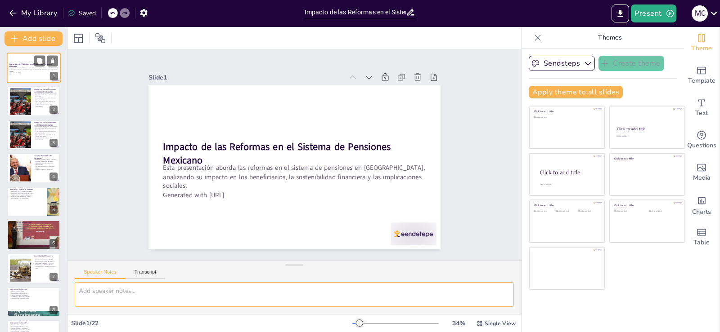
scroll to position [0, 0]
checkbox input "true"
click at [31, 96] on div at bounding box center [34, 101] width 54 height 31
type textarea "La evolución del sistema de pensiones es crucial para entender su estado actual…"
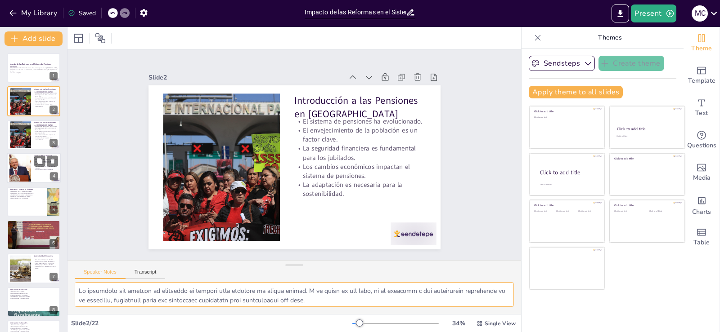
checkbox input "true"
click at [12, 162] on div at bounding box center [20, 168] width 49 height 27
type textarea "La transición de un sistema de pensiones público a uno privado refleja un cambi…"
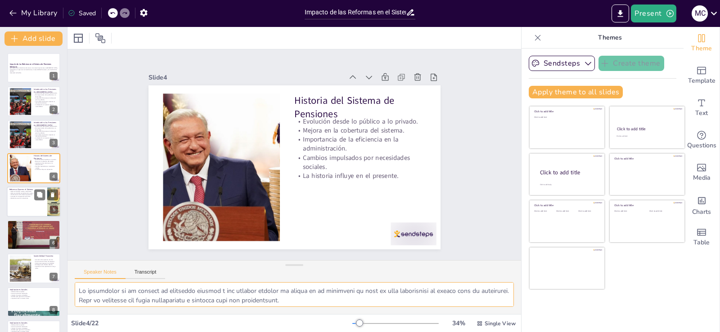
checkbox input "true"
click at [36, 202] on div at bounding box center [34, 202] width 54 height 31
type textarea "La reforma de 1997 fue un cambio radical que introdujo cuentas individuales, pe…"
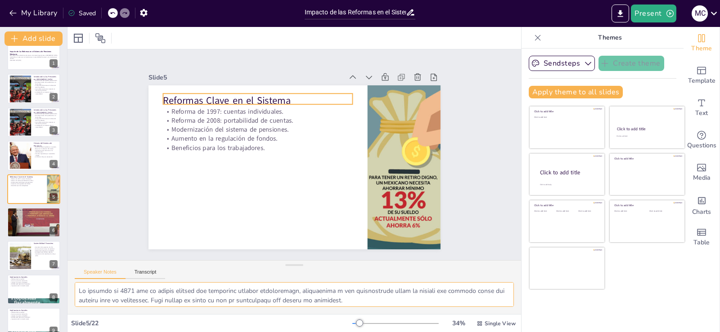
checkbox input "true"
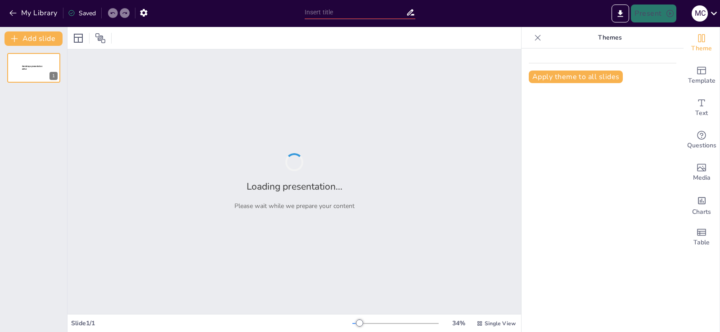
type input "Análisis del Protocolo sobre las Pensiones: Implicaciones y Recomendaciones"
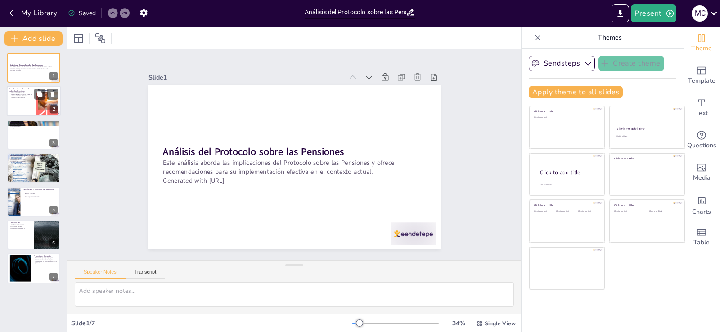
click at [31, 92] on p "Introducción al Protocolo" at bounding box center [21, 93] width 24 height 2
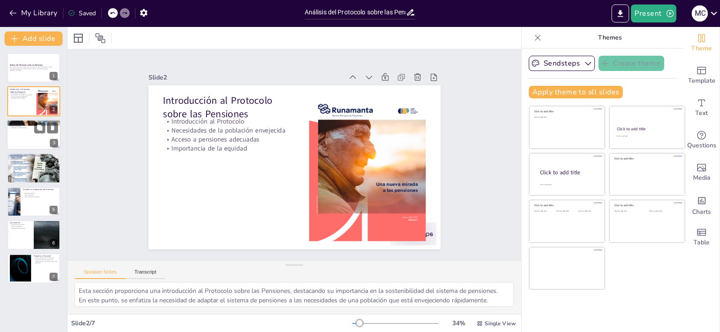
click at [27, 135] on div at bounding box center [34, 135] width 54 height 31
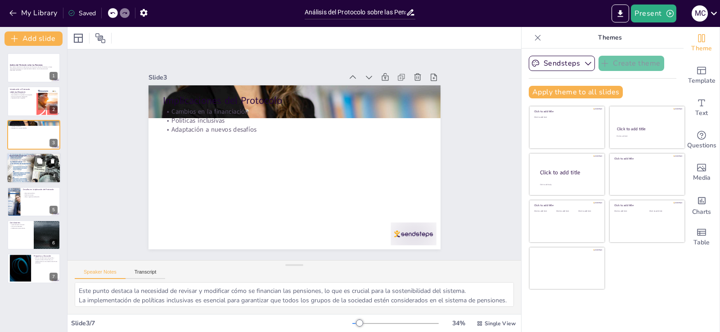
click at [39, 174] on div at bounding box center [34, 168] width 54 height 76
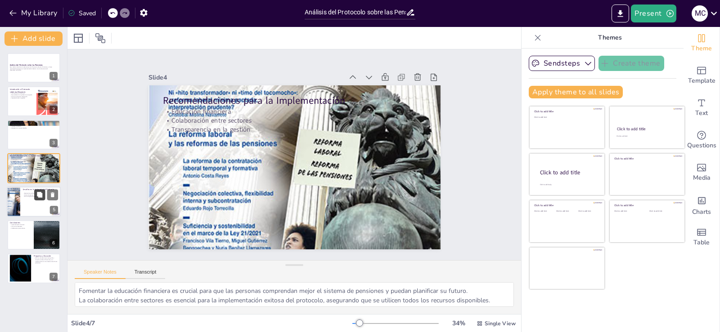
click at [40, 197] on icon at bounding box center [39, 194] width 5 height 5
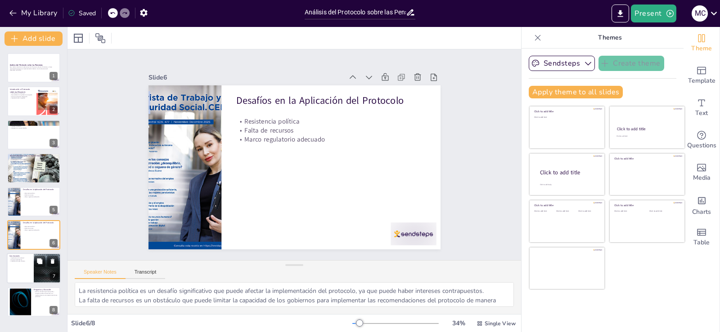
click at [32, 267] on div at bounding box center [34, 269] width 54 height 31
type textarea "La implementación del protocolo es crucial para asegurar que el sistema de pens…"
